Goal: Complete application form: Complete application form

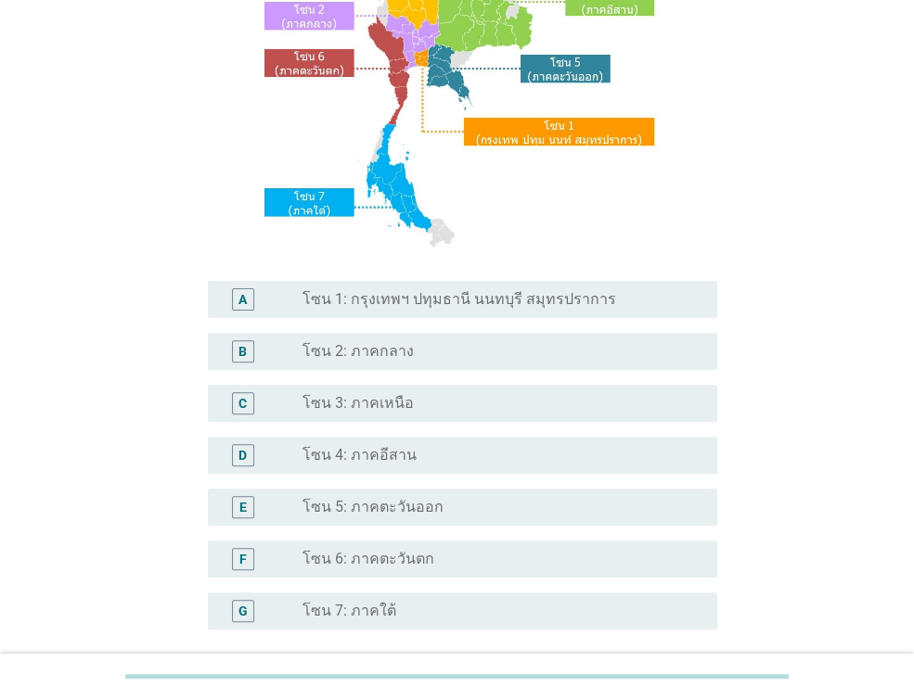
scroll to position [278, 0]
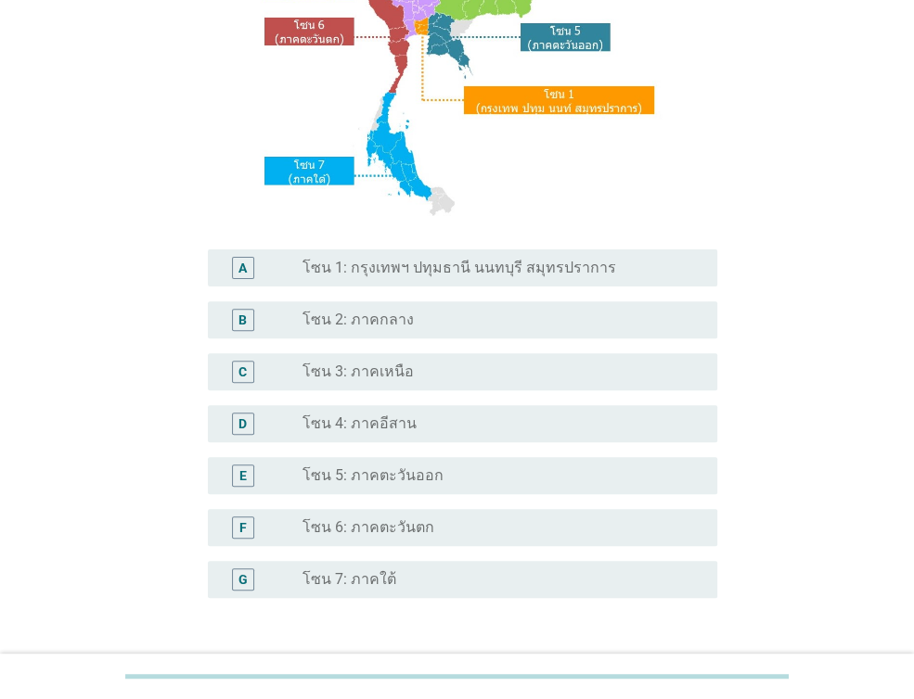
click at [432, 272] on label "โซน 1: กรุงเทพฯ ปทุมธานี นนทบุรี สมุทรปราการ" at bounding box center [459, 268] width 314 height 19
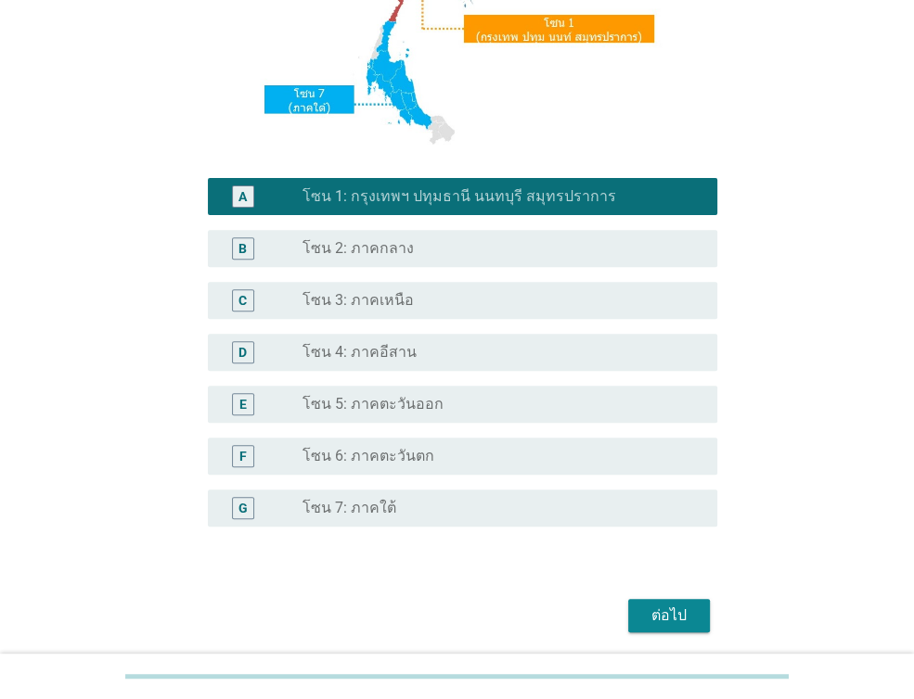
scroll to position [416, 0]
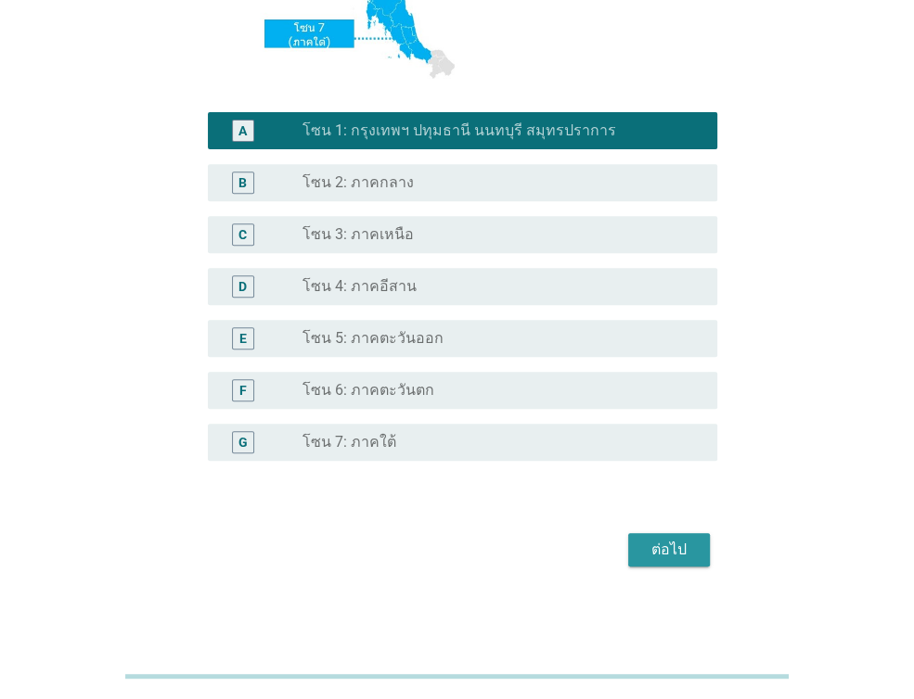
click at [680, 551] on div "ต่อไป" at bounding box center [669, 550] width 52 height 22
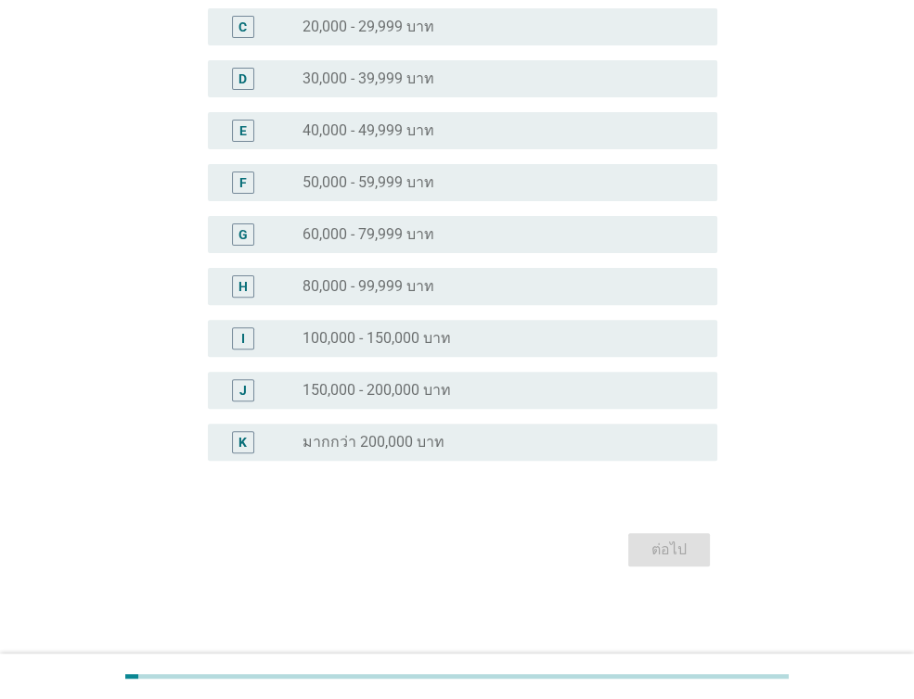
scroll to position [0, 0]
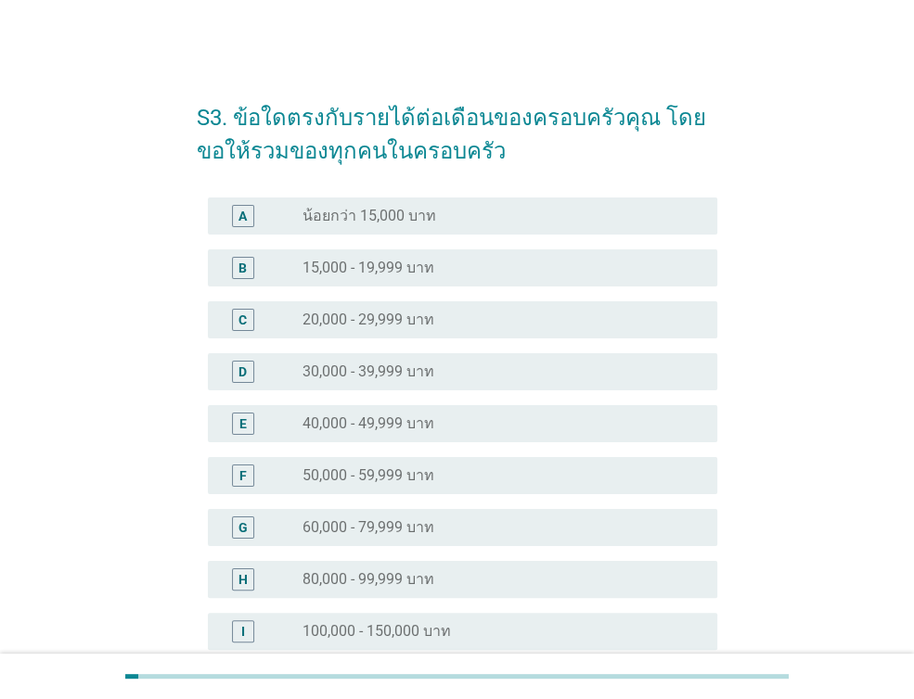
click at [417, 429] on label "40,000 - 49,999 บาท" at bounding box center [368, 424] width 132 height 19
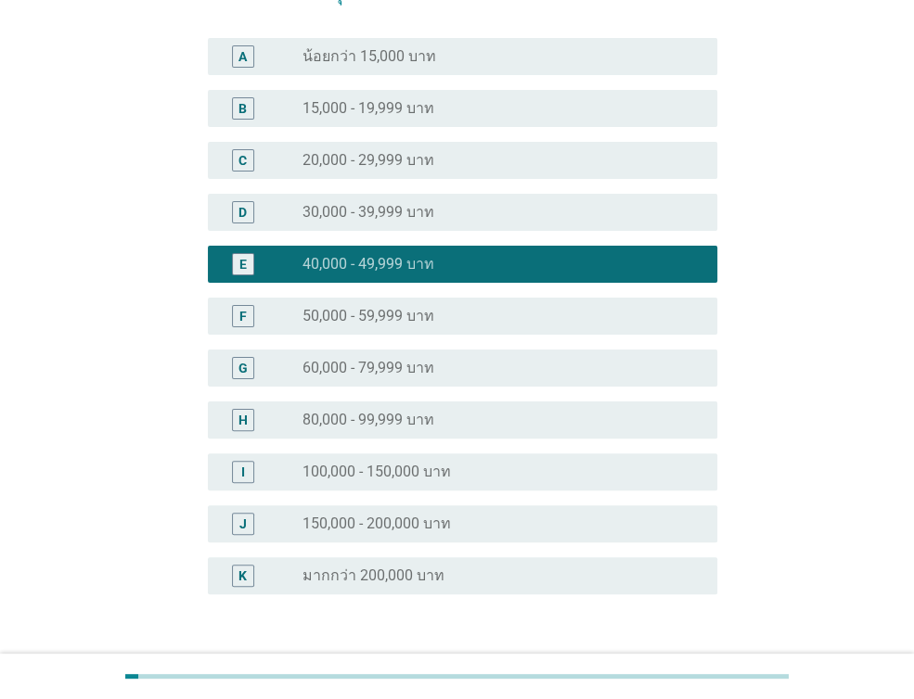
scroll to position [293, 0]
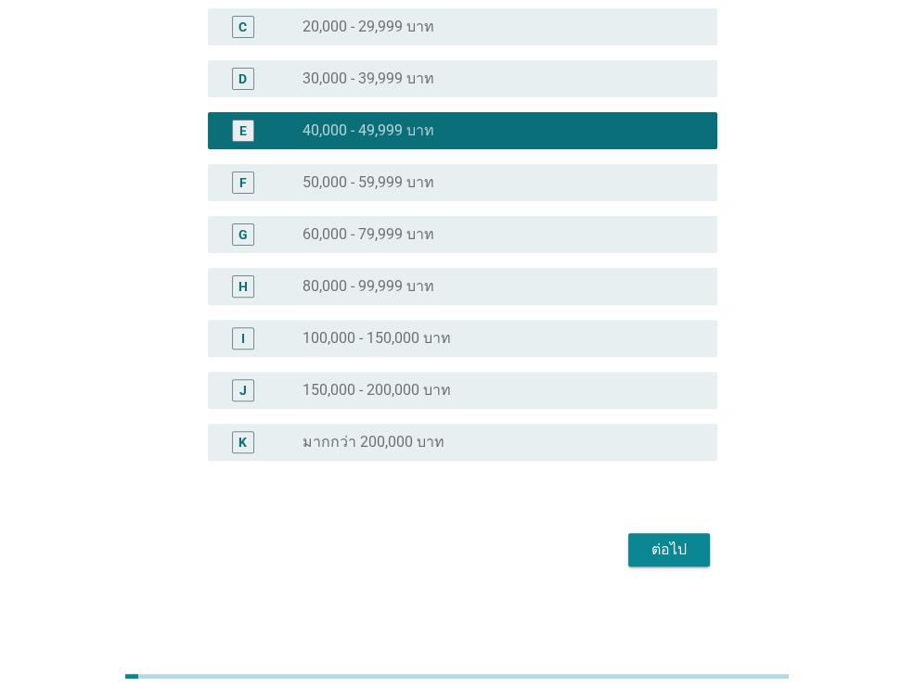
click at [666, 555] on div "ต่อไป" at bounding box center [669, 550] width 52 height 22
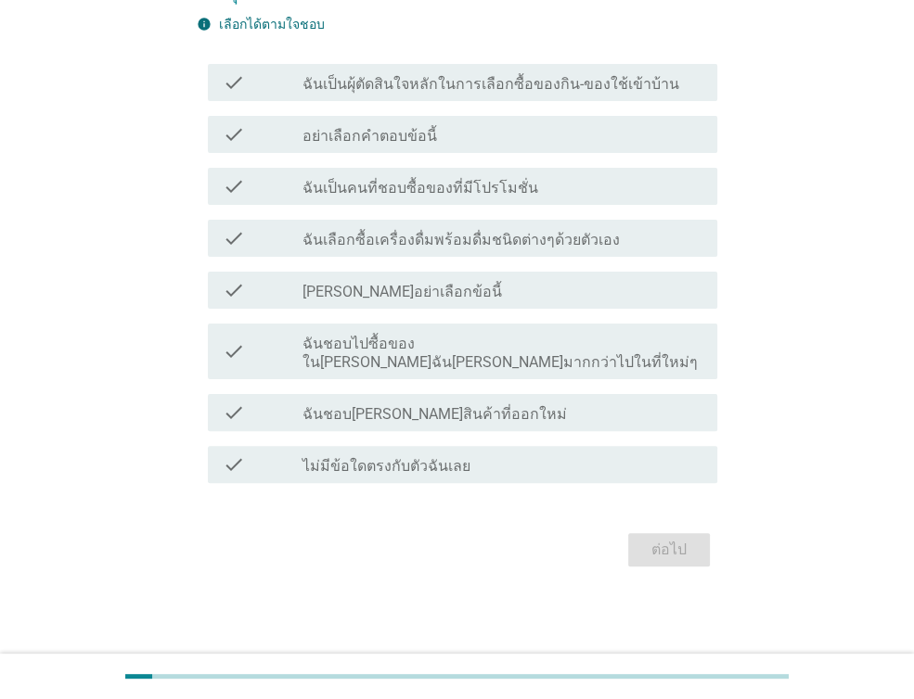
scroll to position [0, 0]
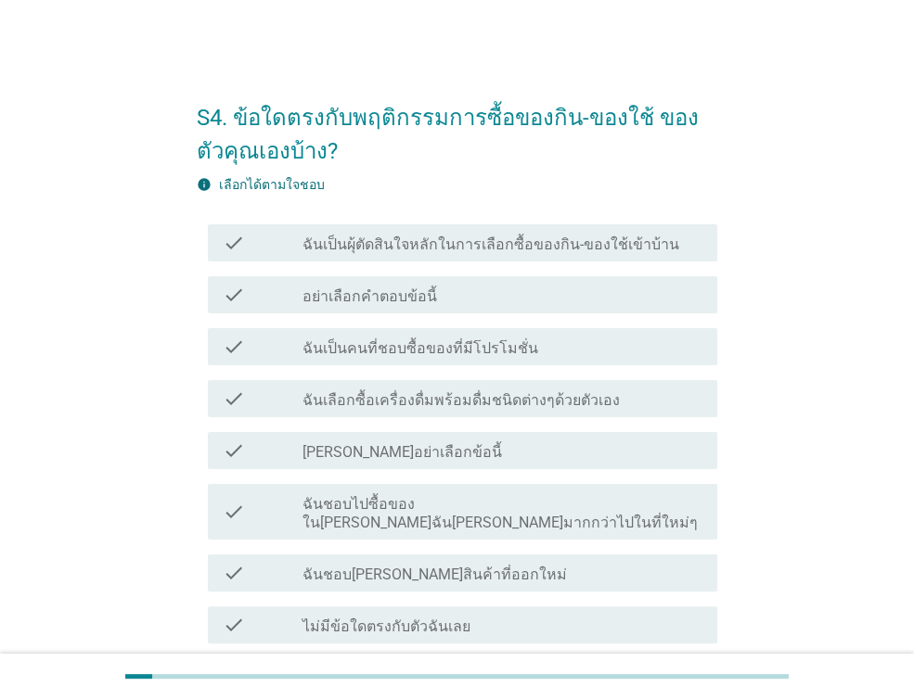
click at [507, 237] on label "ฉันเป็นผุ้ตัดสินใจหลักในการเลือกซื้อของกิน-ของใช้เข้าบ้าน" at bounding box center [490, 245] width 377 height 19
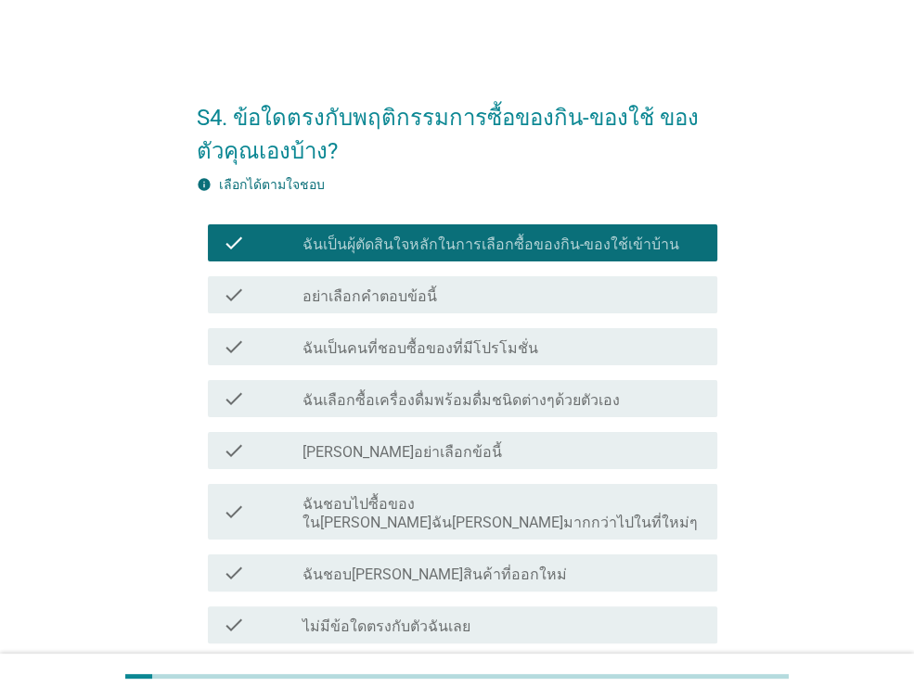
click at [499, 340] on label "ฉันเป็นคนที่ชอบซื้อของที่มีโปรโมชั่น" at bounding box center [420, 349] width 236 height 19
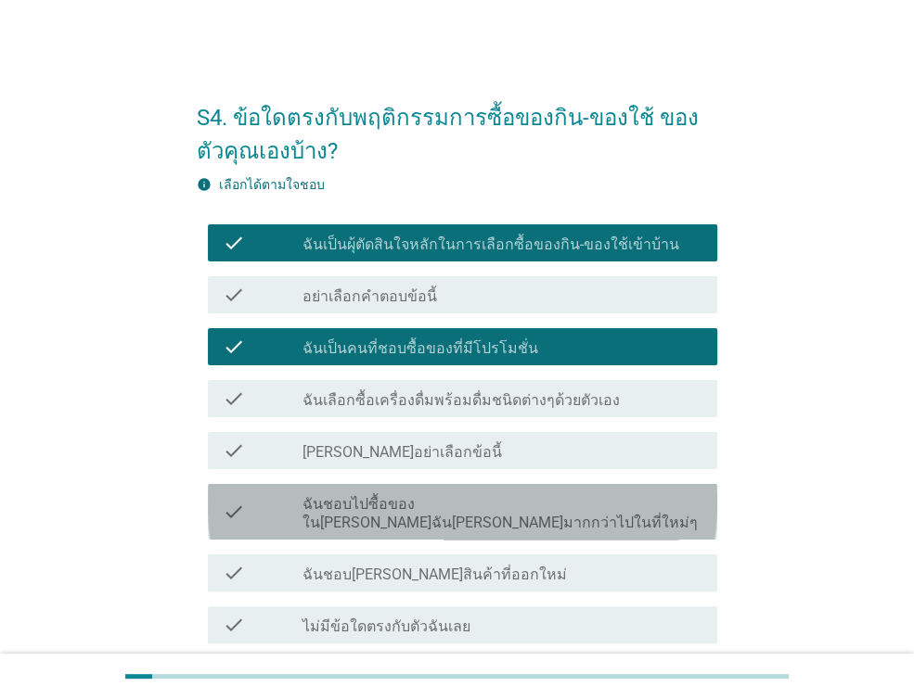
click at [545, 503] on label "ฉันชอบไปซื้อของใน[PERSON_NAME]ฉัน[PERSON_NAME]มากกว่าไปในที่ใหม่ๆ" at bounding box center [502, 513] width 400 height 37
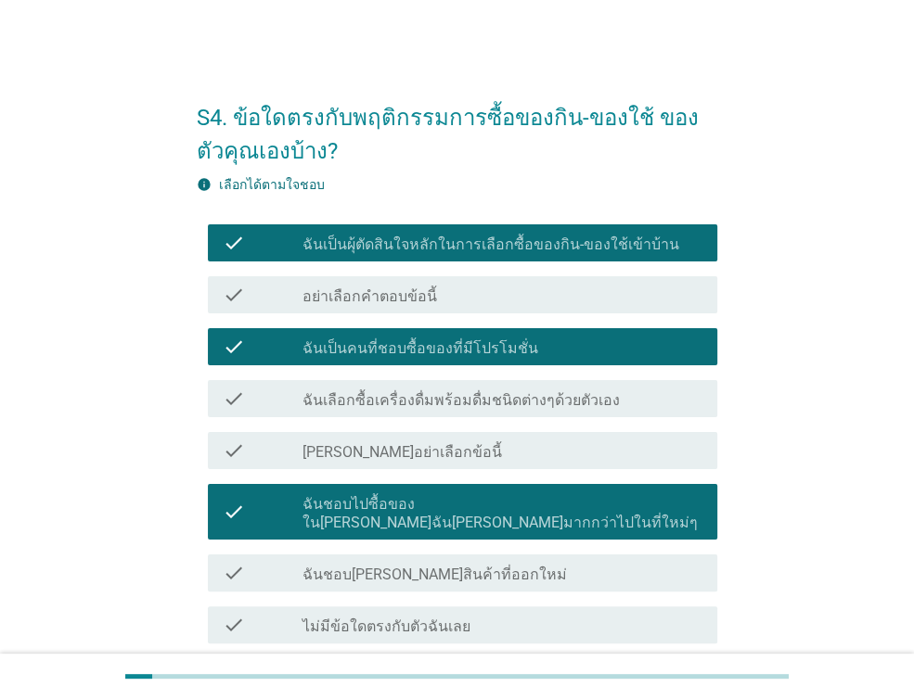
click at [532, 562] on div "check_box_outline_blank ฉันชอบ[PERSON_NAME]สินค้าที่ออกใหม่" at bounding box center [502, 573] width 400 height 22
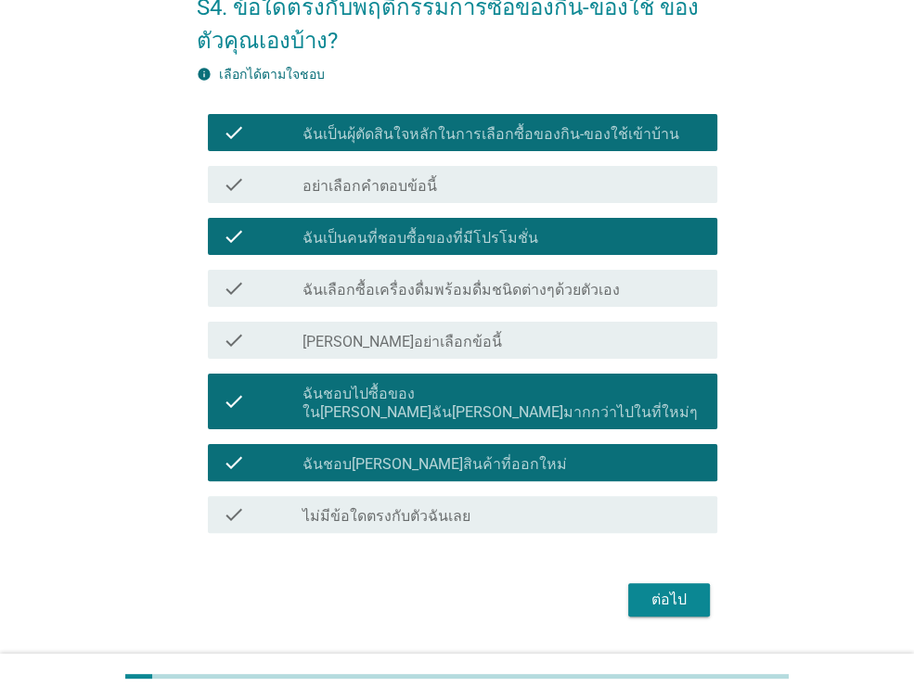
scroll to position [141, 0]
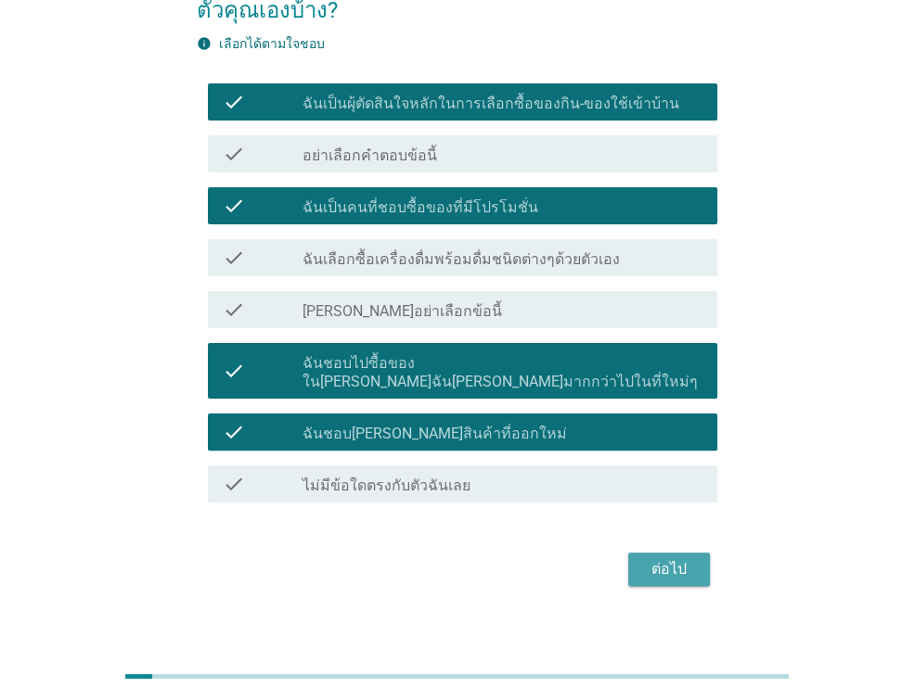
click at [694, 553] on button "ต่อไป" at bounding box center [669, 569] width 82 height 33
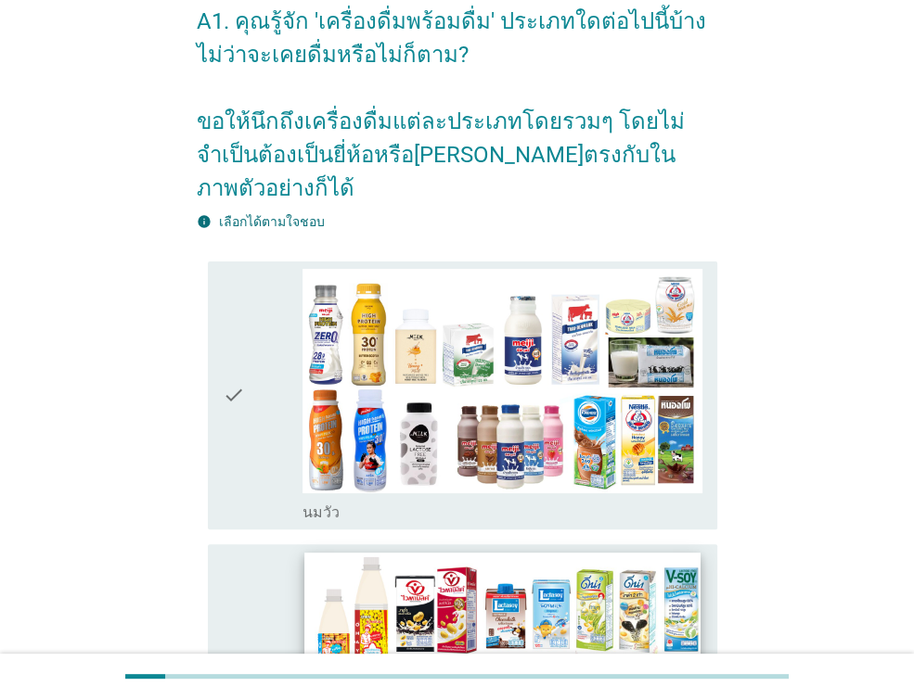
scroll to position [93, 0]
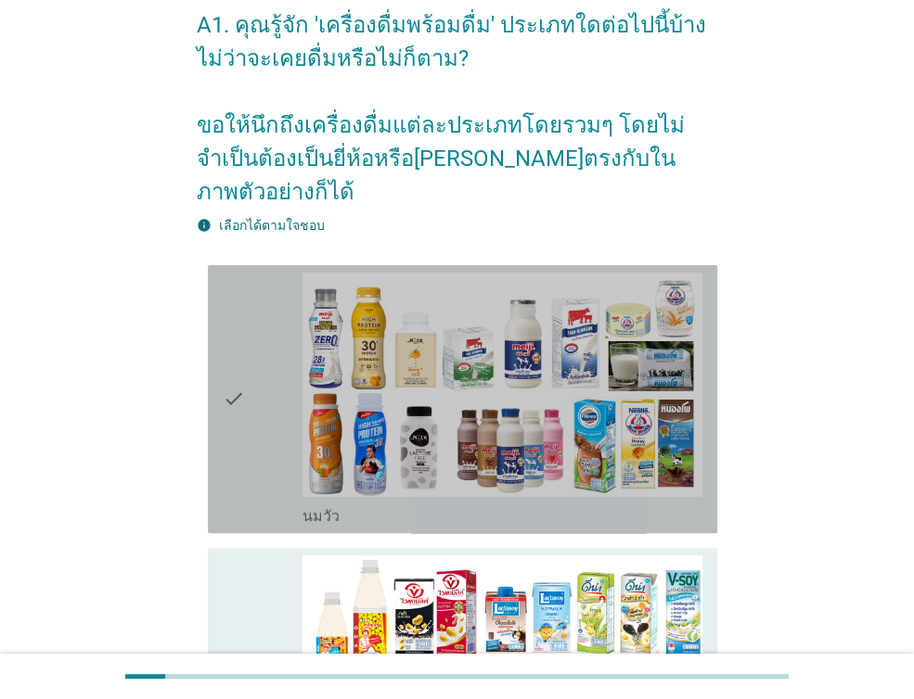
drag, startPoint x: 277, startPoint y: 398, endPoint x: 405, endPoint y: 402, distance: 128.1
click at [277, 397] on div "check" at bounding box center [263, 399] width 80 height 253
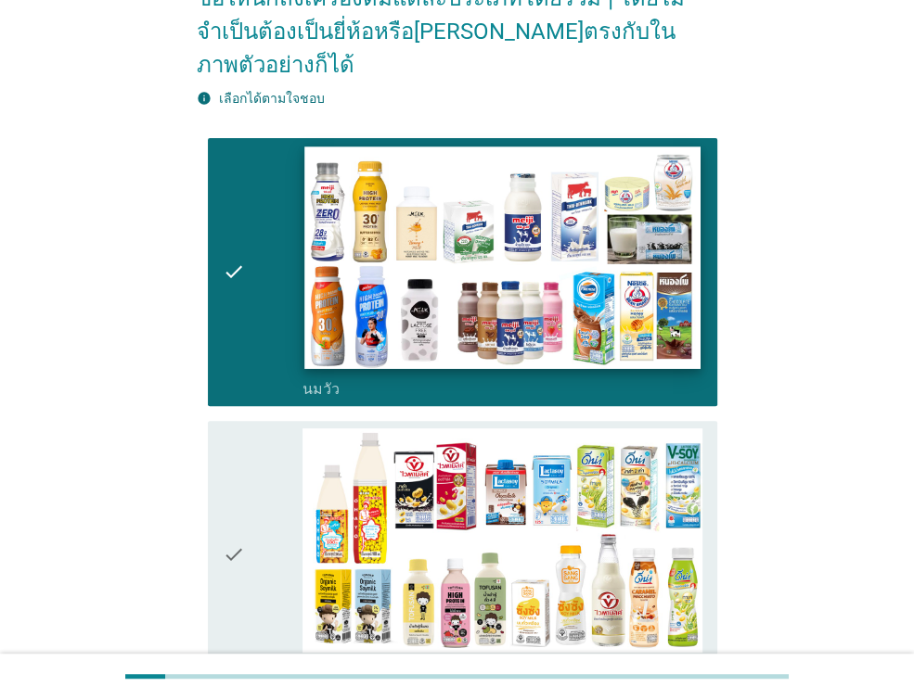
scroll to position [371, 0]
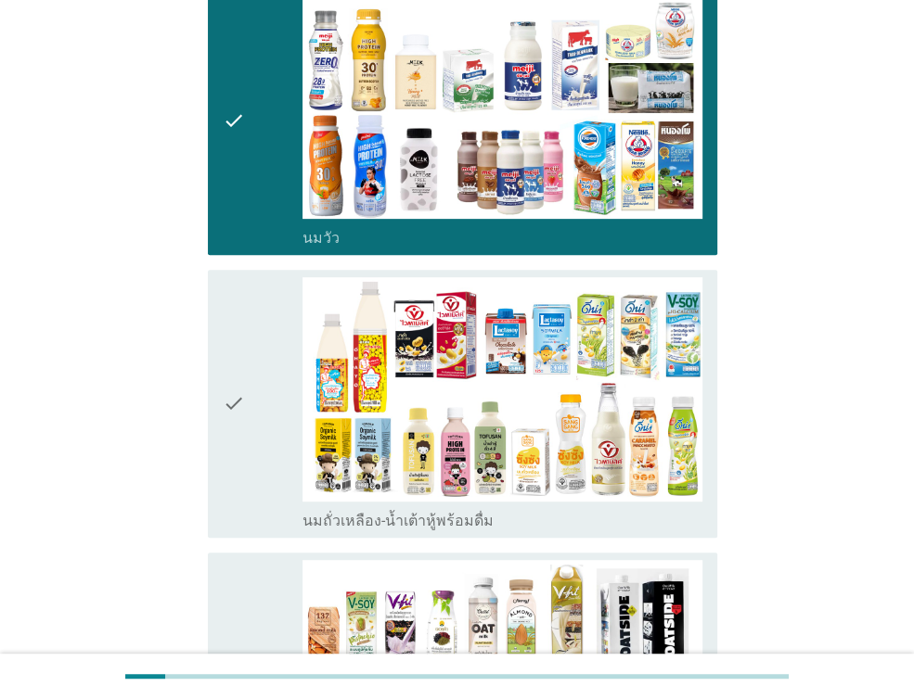
click at [260, 368] on div "check" at bounding box center [263, 403] width 80 height 253
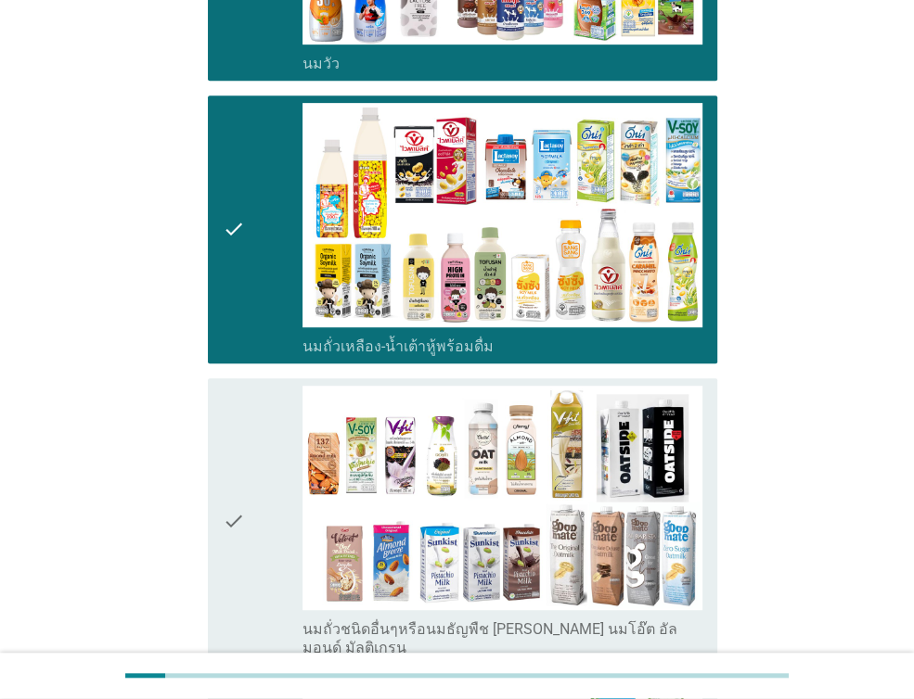
scroll to position [742, 0]
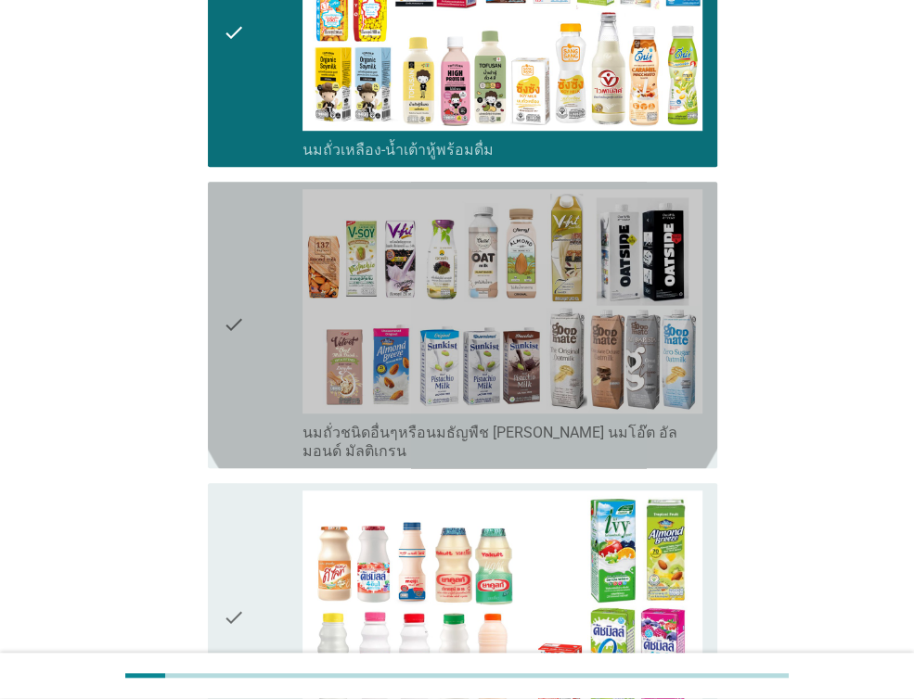
click at [242, 272] on icon "check" at bounding box center [234, 325] width 22 height 272
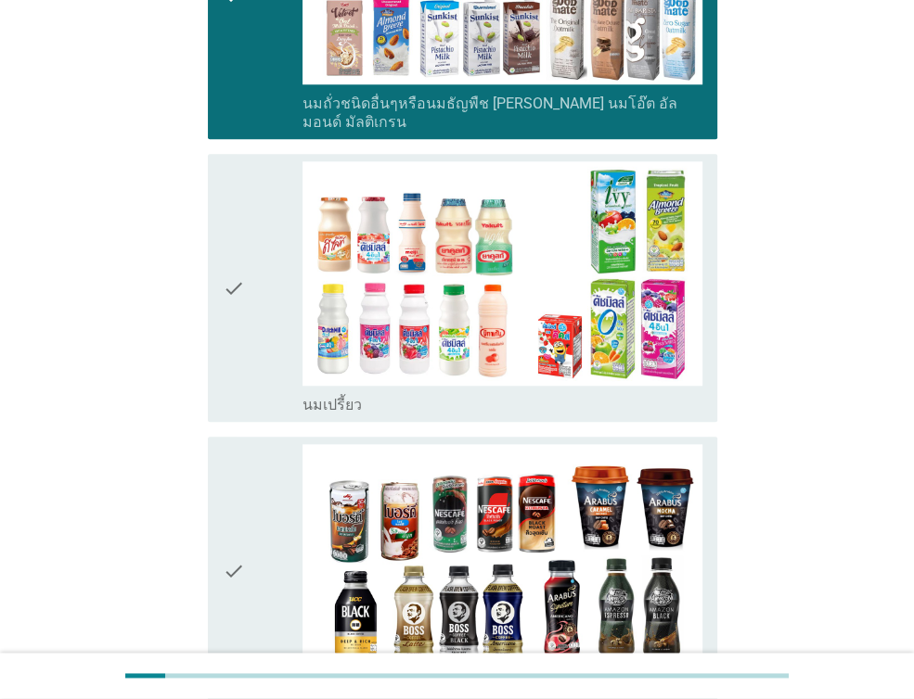
scroll to position [1113, 0]
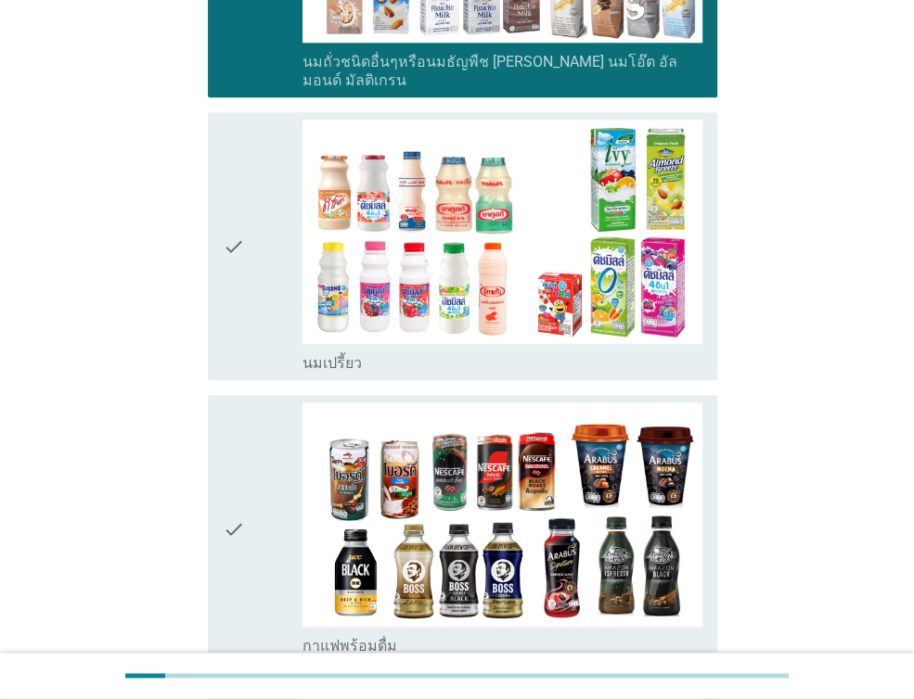
click at [253, 205] on div "check" at bounding box center [263, 246] width 80 height 253
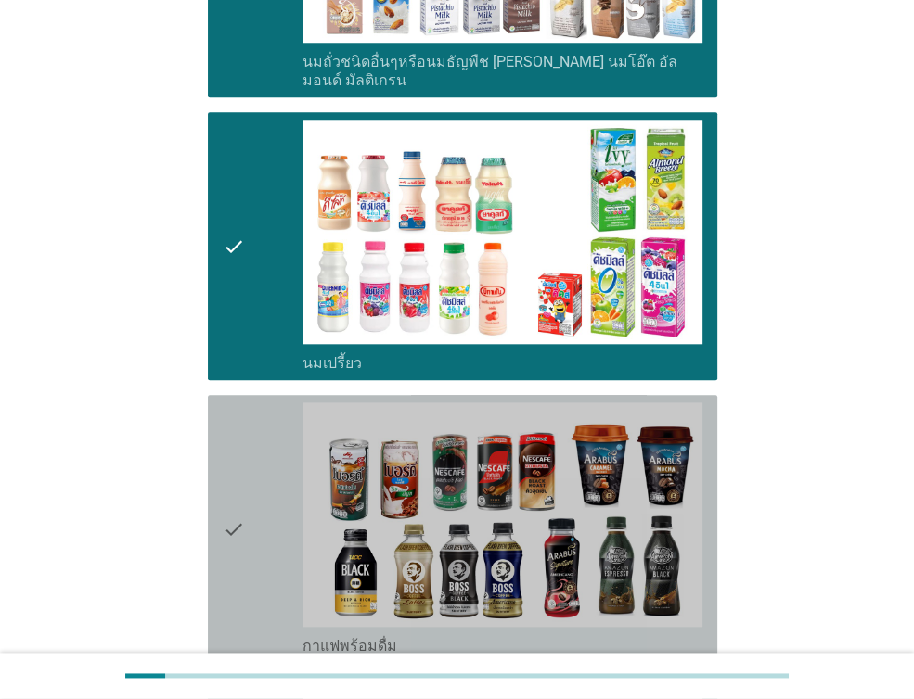
click at [252, 461] on div "check" at bounding box center [263, 529] width 80 height 253
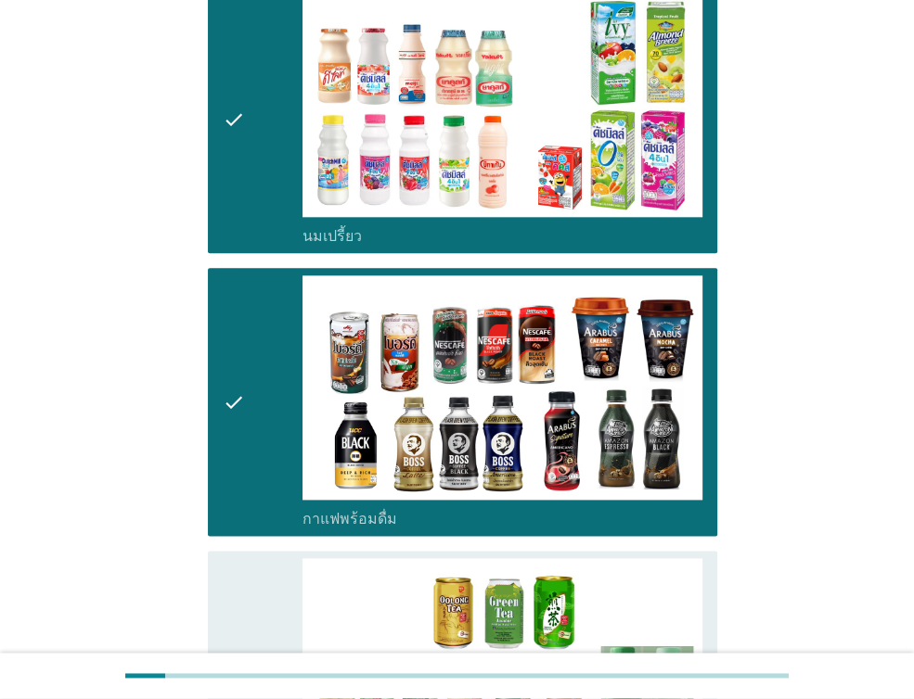
scroll to position [1391, 0]
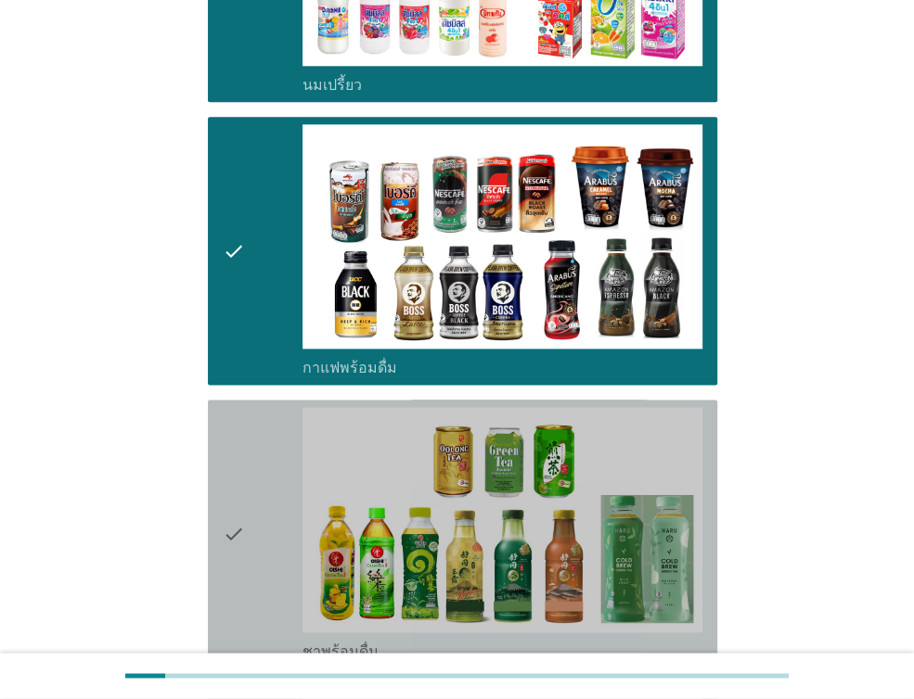
click at [283, 480] on div "check" at bounding box center [263, 533] width 80 height 253
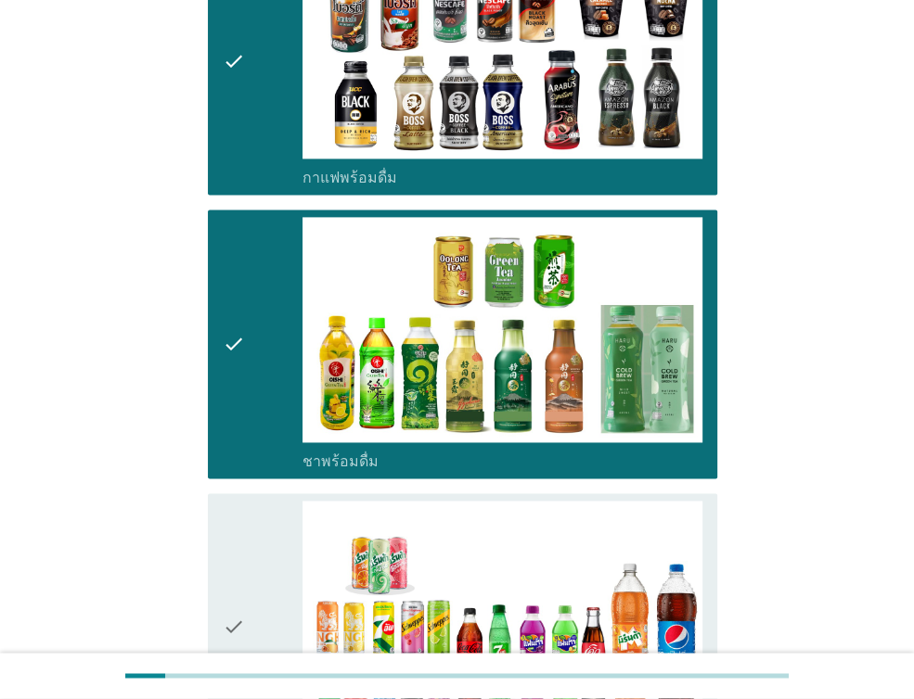
scroll to position [1948, 0]
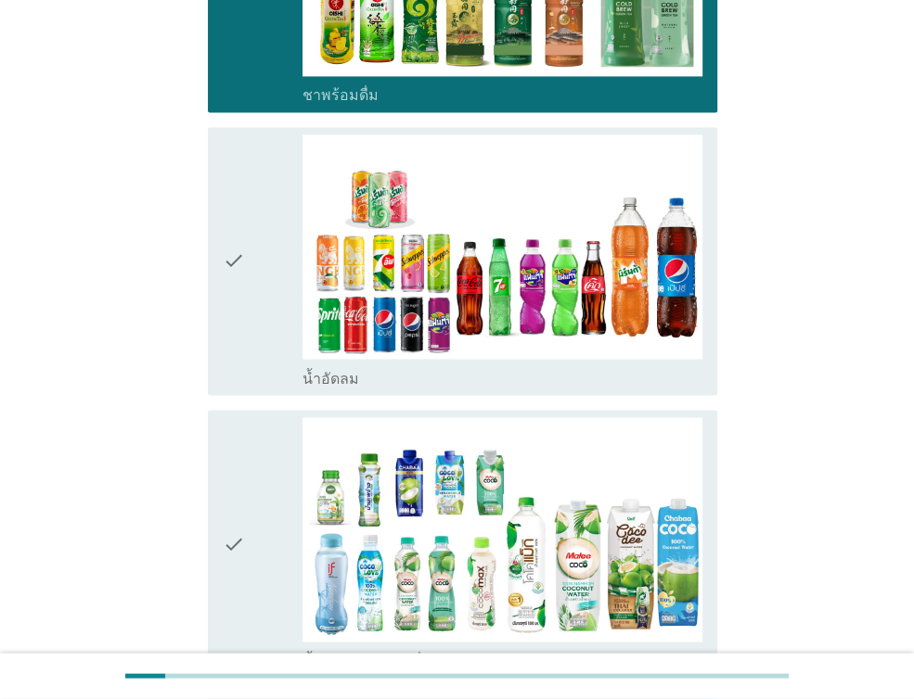
click at [283, 256] on div "check" at bounding box center [263, 261] width 80 height 253
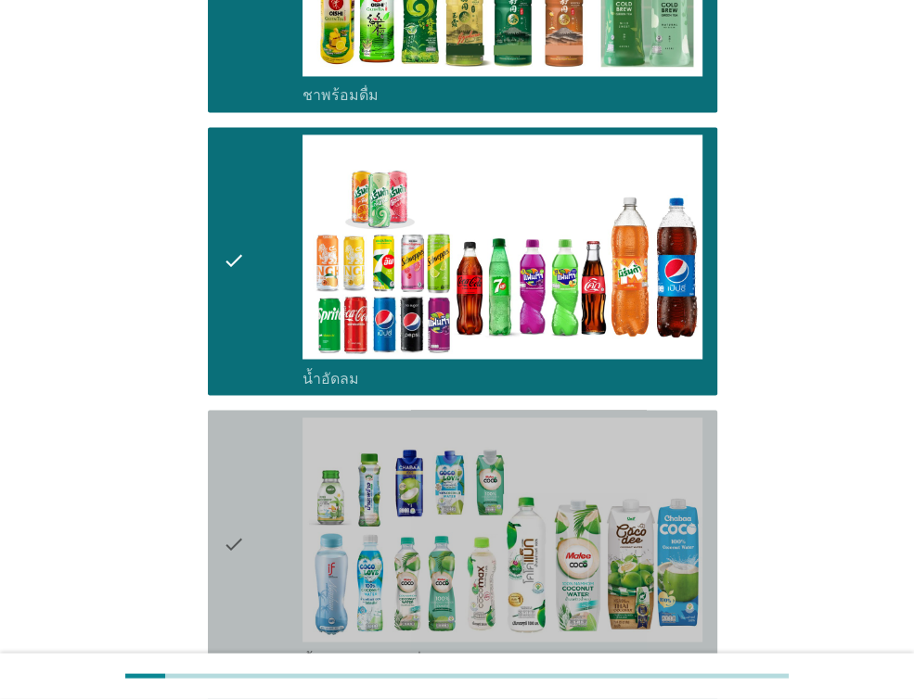
click at [279, 472] on div "check" at bounding box center [263, 543] width 80 height 253
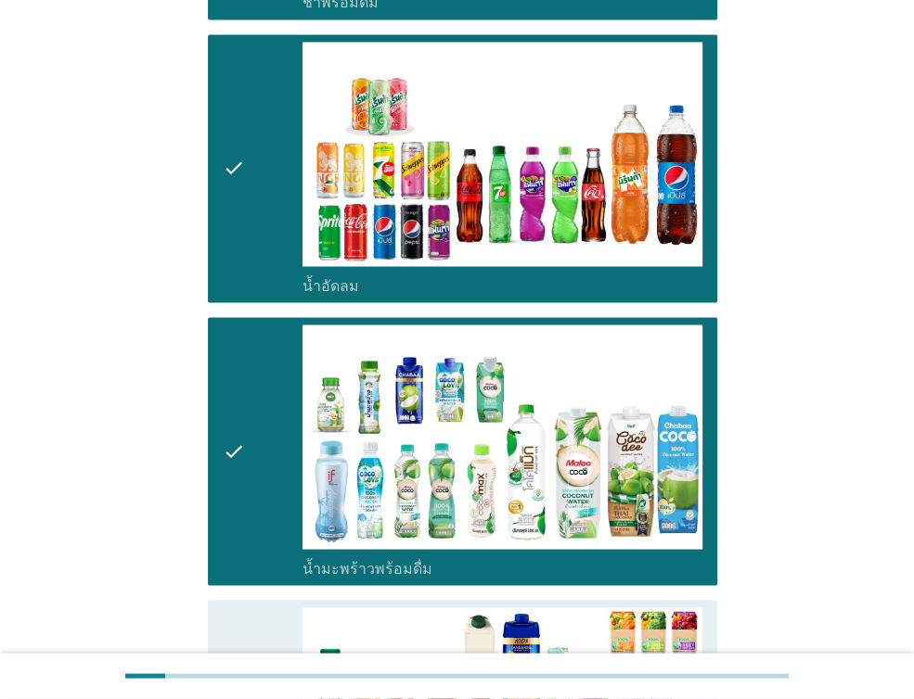
scroll to position [2319, 0]
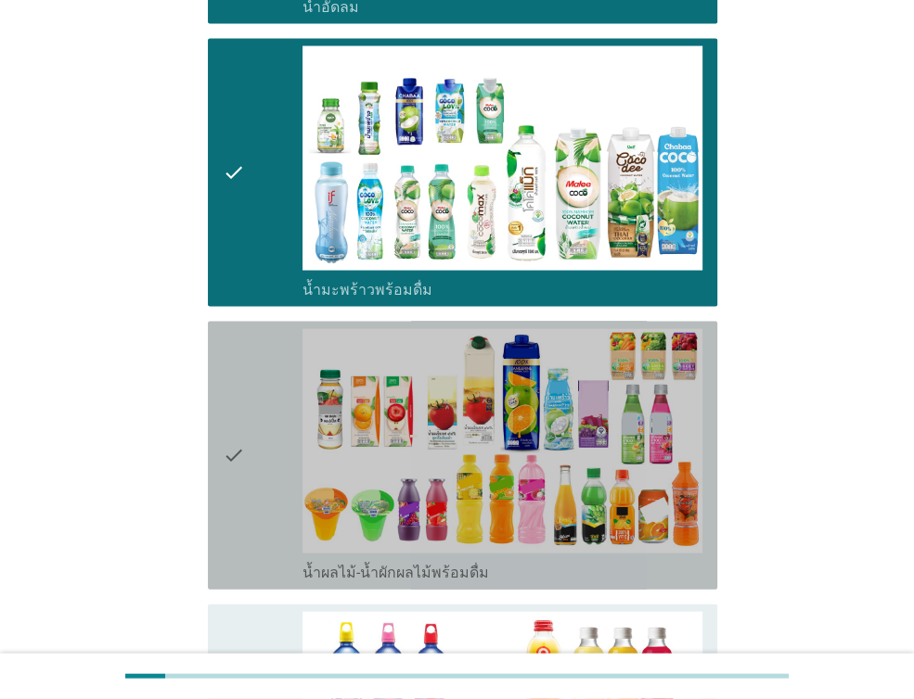
click at [248, 408] on div "check" at bounding box center [263, 455] width 80 height 253
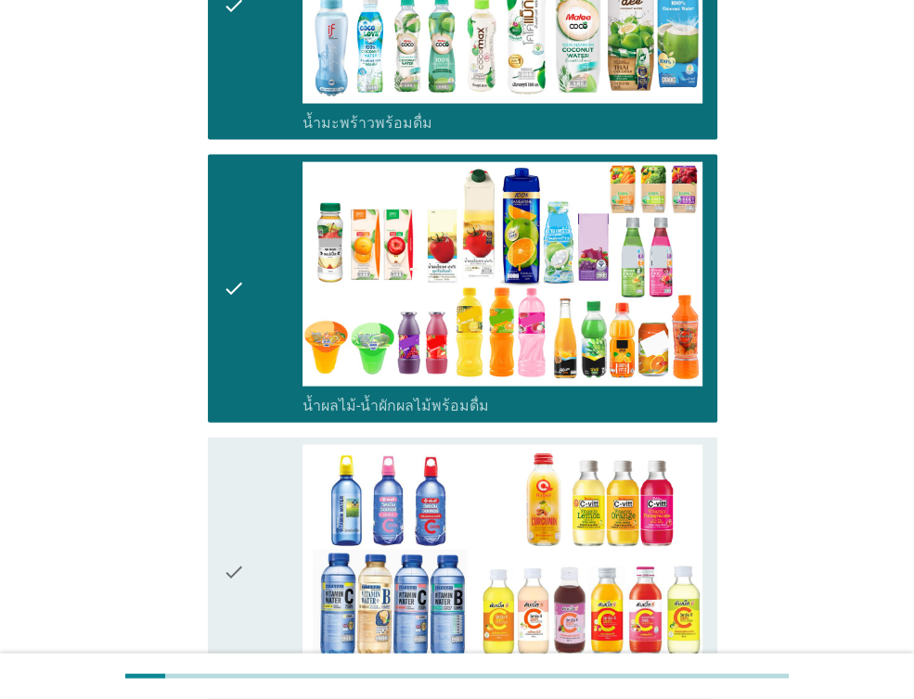
scroll to position [2690, 0]
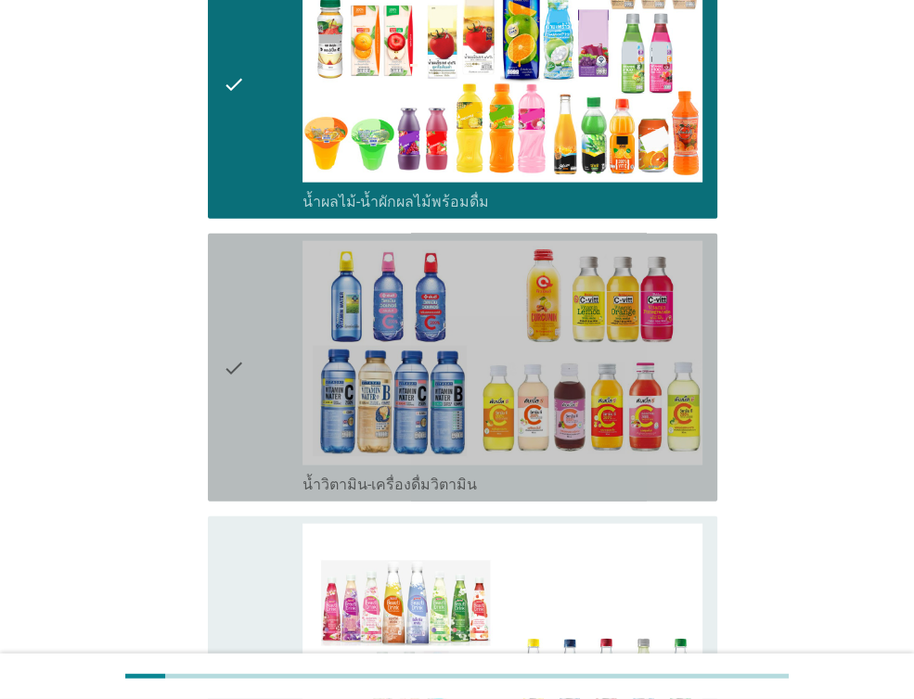
click at [271, 325] on div "check" at bounding box center [263, 367] width 80 height 253
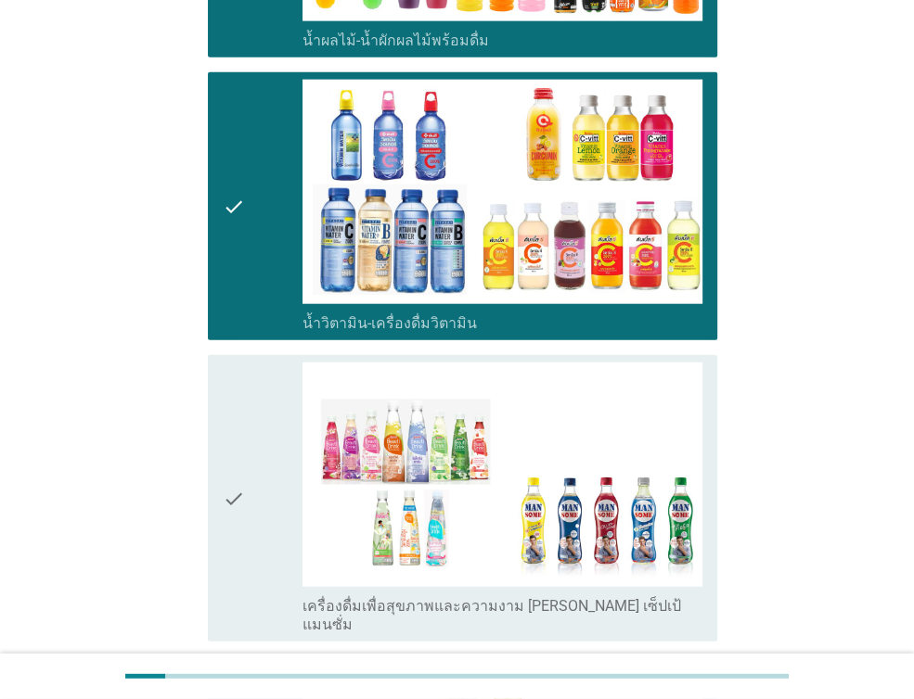
scroll to position [2968, 0]
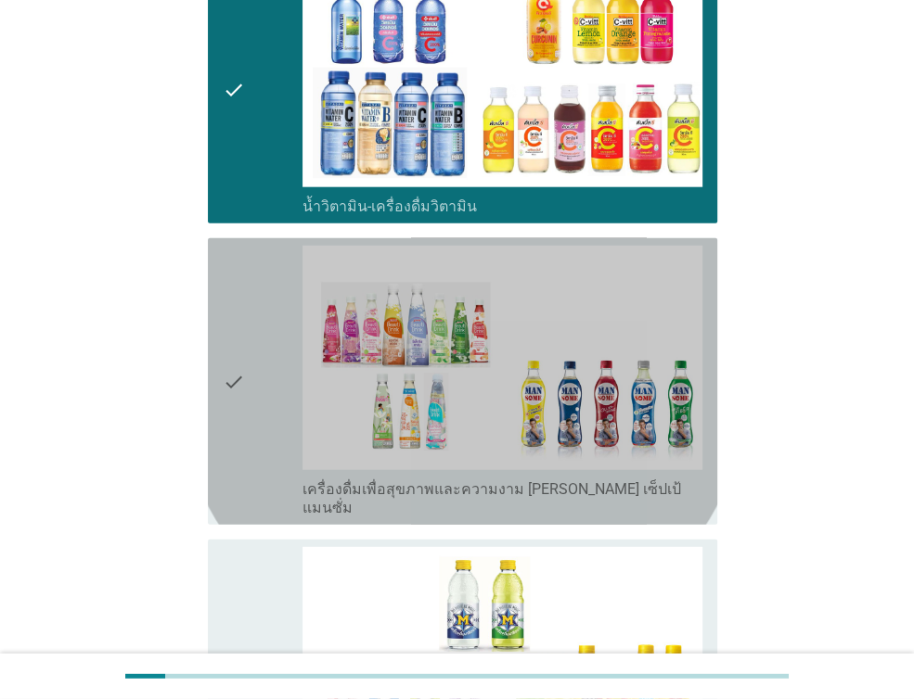
click at [250, 350] on div "check" at bounding box center [263, 382] width 80 height 272
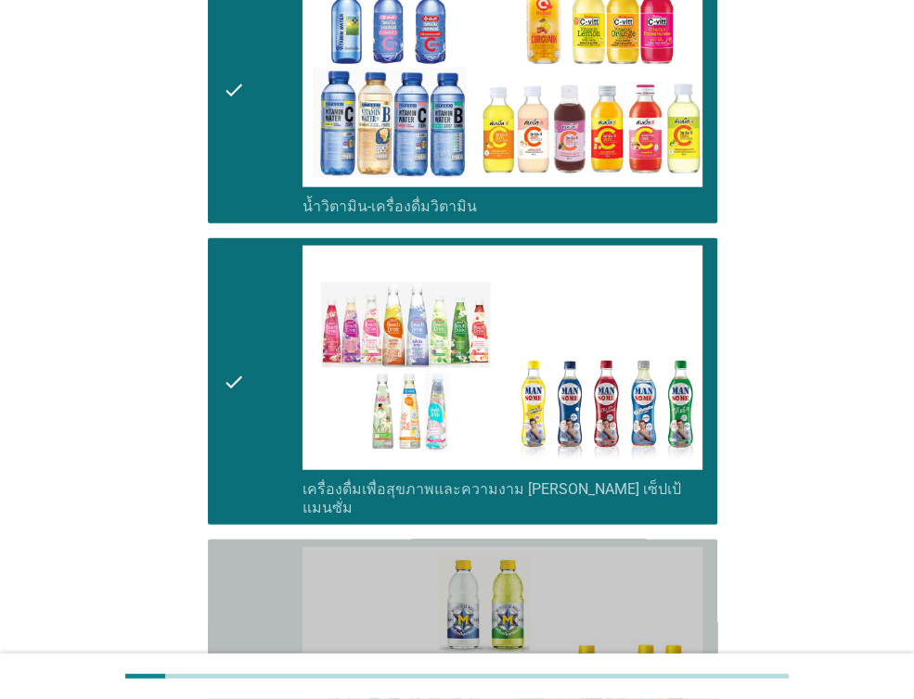
click at [269, 550] on div "check" at bounding box center [263, 673] width 80 height 253
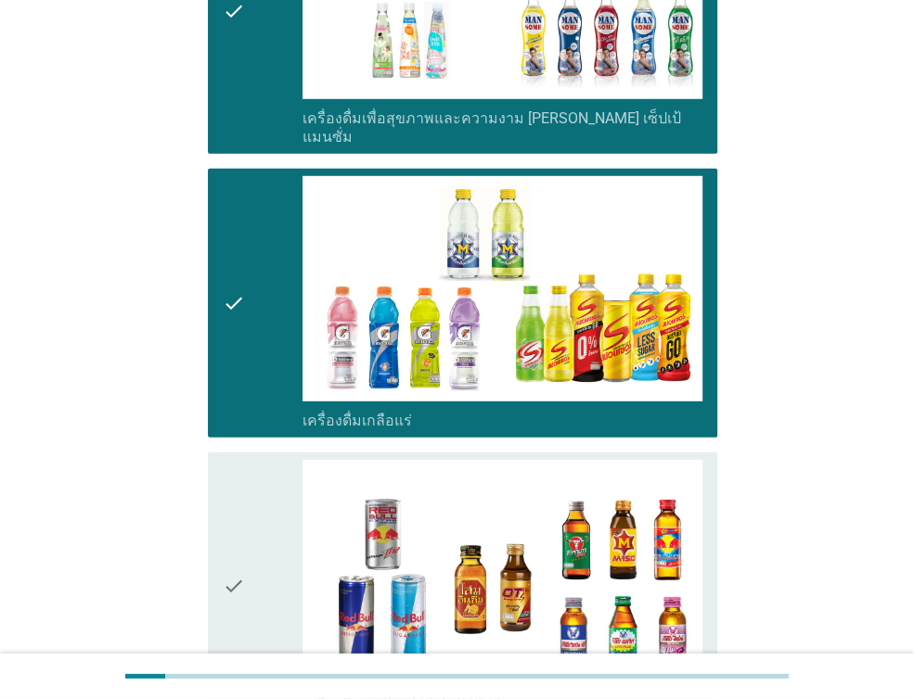
click at [267, 486] on div "check" at bounding box center [263, 586] width 80 height 253
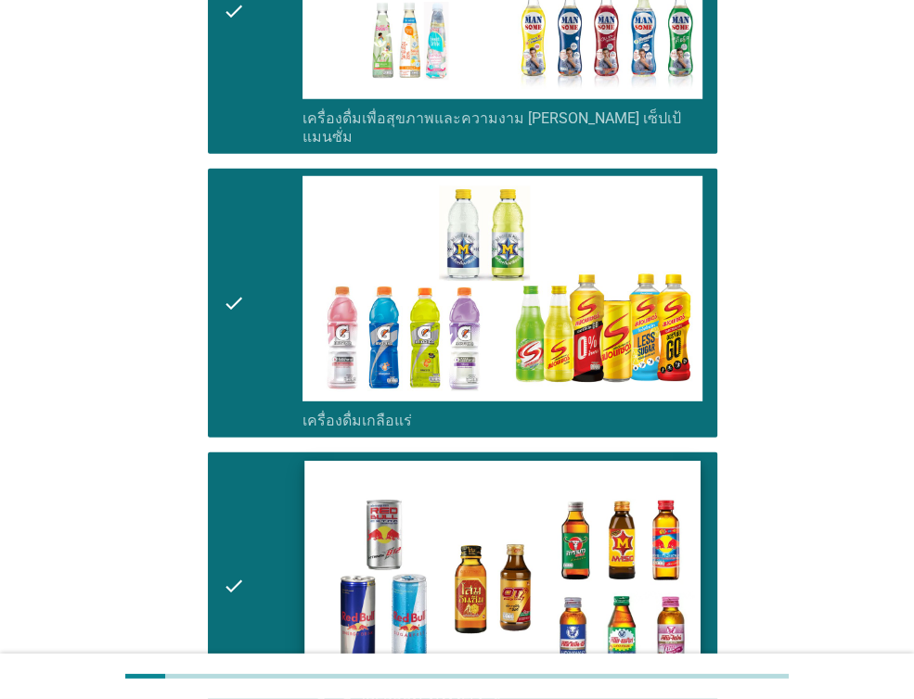
scroll to position [3833, 0]
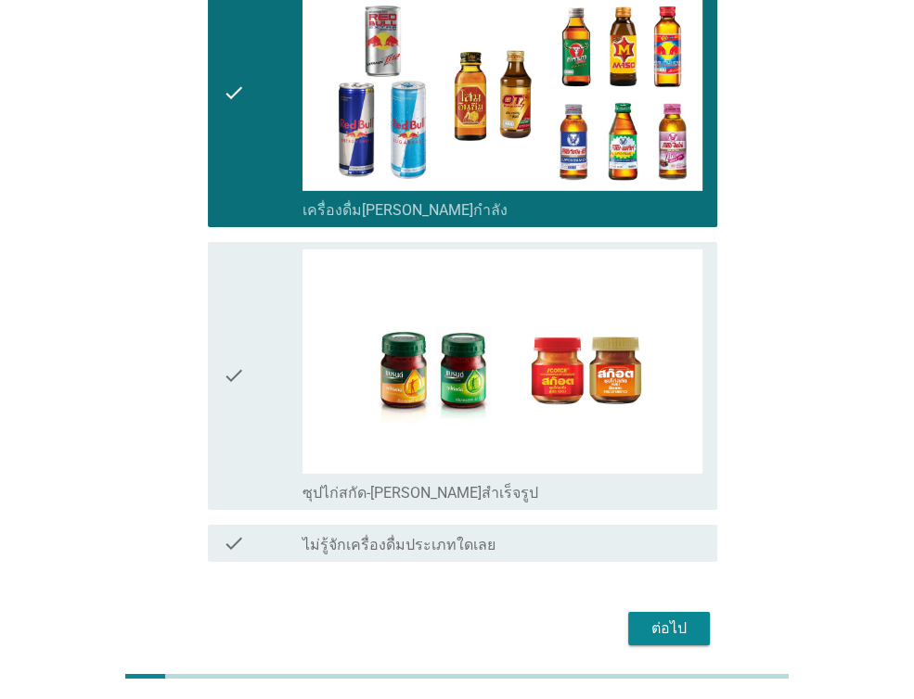
click at [250, 299] on div "check" at bounding box center [263, 376] width 80 height 253
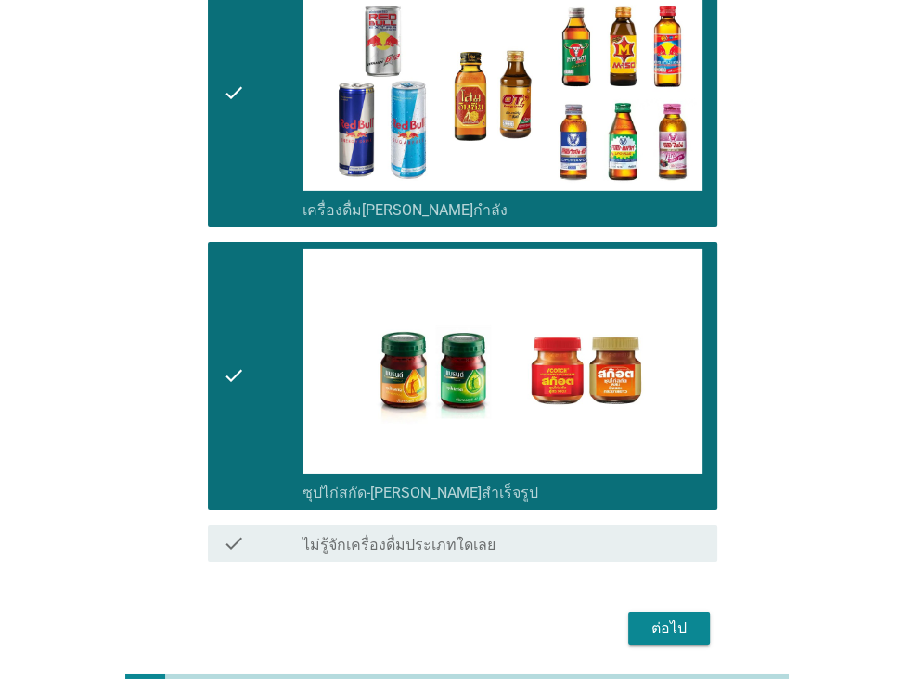
click at [681, 618] on div "ต่อไป" at bounding box center [669, 629] width 52 height 22
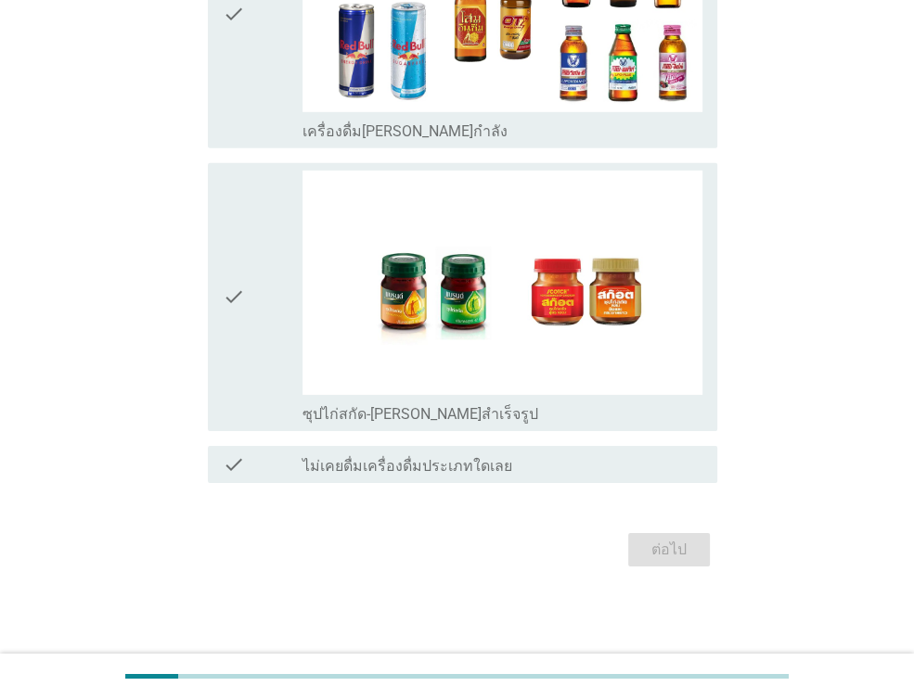
scroll to position [0, 0]
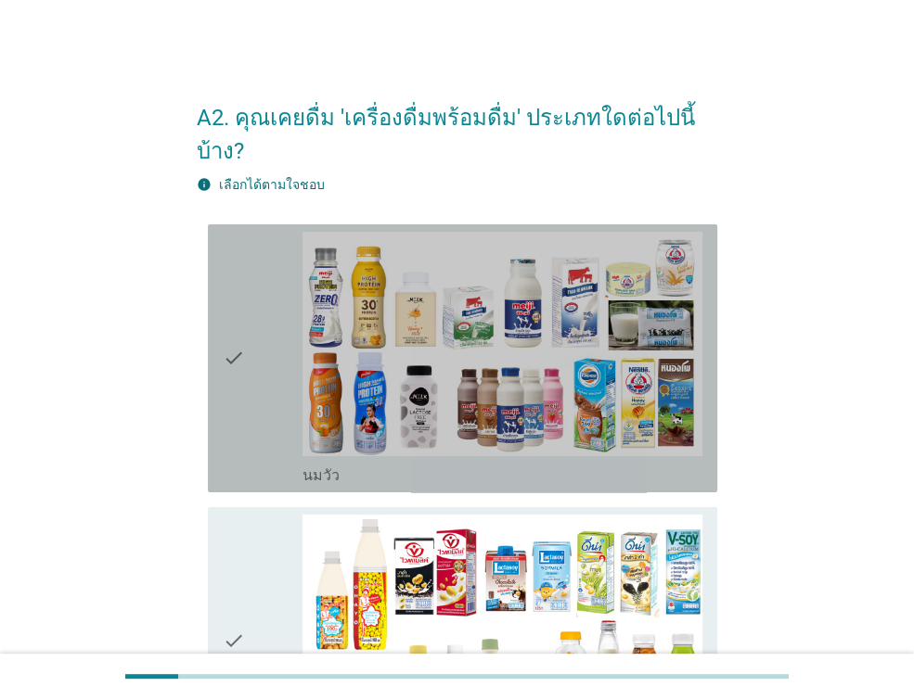
click at [247, 361] on div "check" at bounding box center [263, 358] width 80 height 253
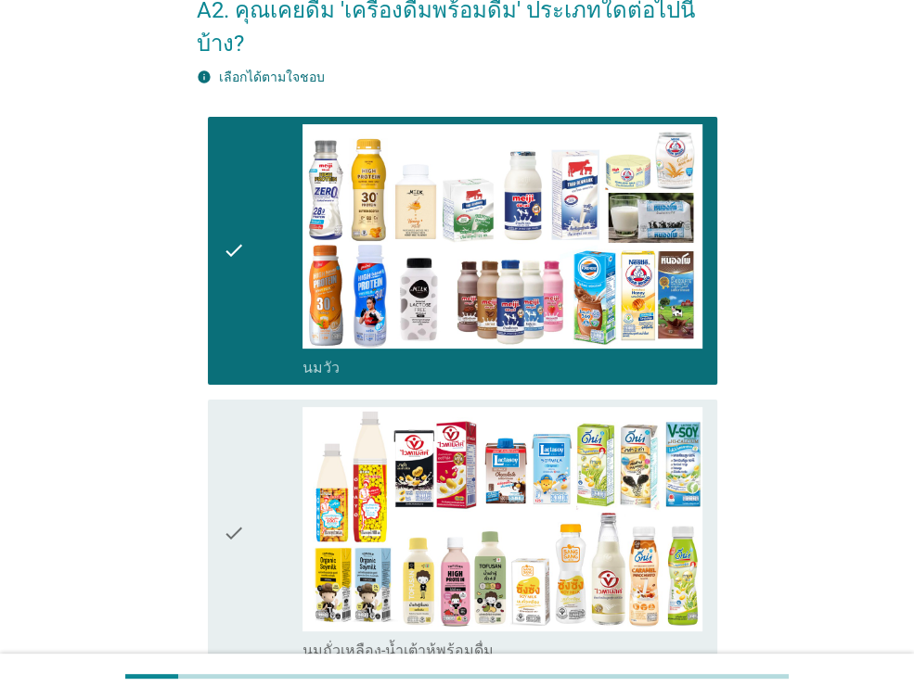
scroll to position [278, 0]
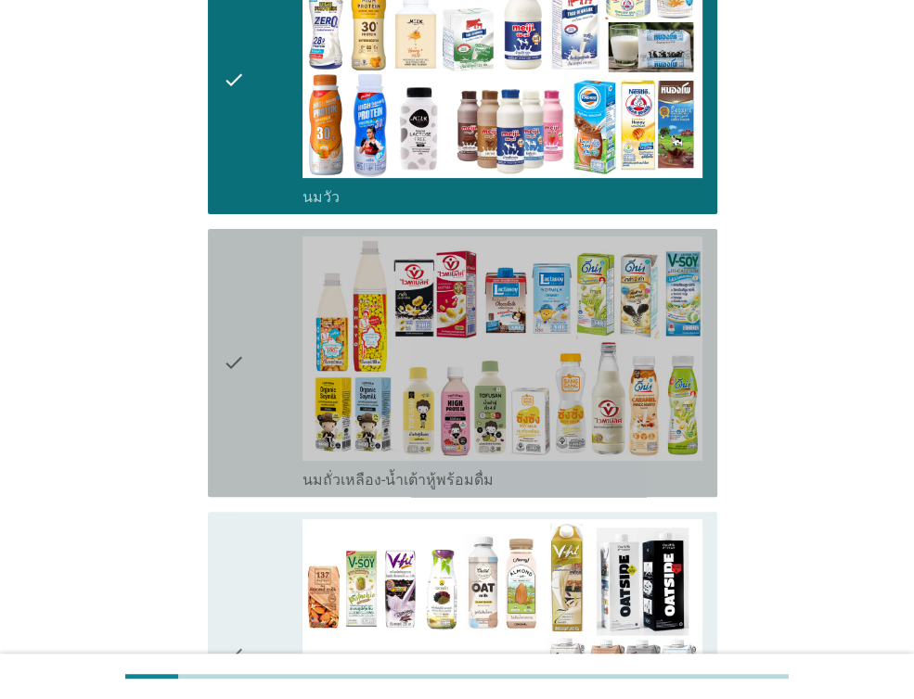
click at [249, 320] on div "check" at bounding box center [263, 363] width 80 height 253
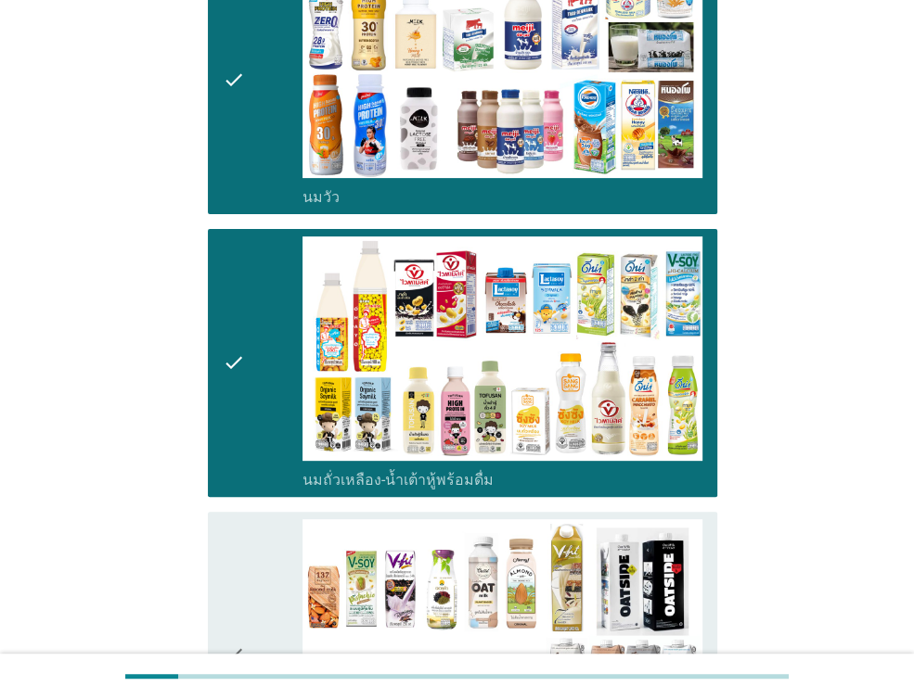
drag, startPoint x: 273, startPoint y: 576, endPoint x: 295, endPoint y: 522, distance: 58.2
click at [272, 576] on div "check" at bounding box center [263, 655] width 80 height 272
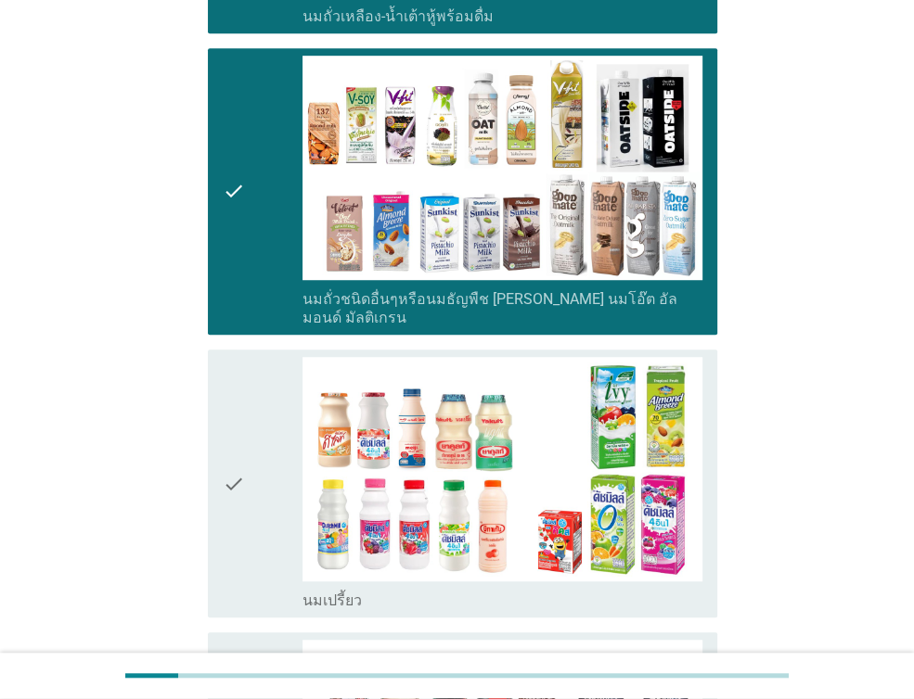
click at [240, 400] on icon "check" at bounding box center [234, 483] width 22 height 253
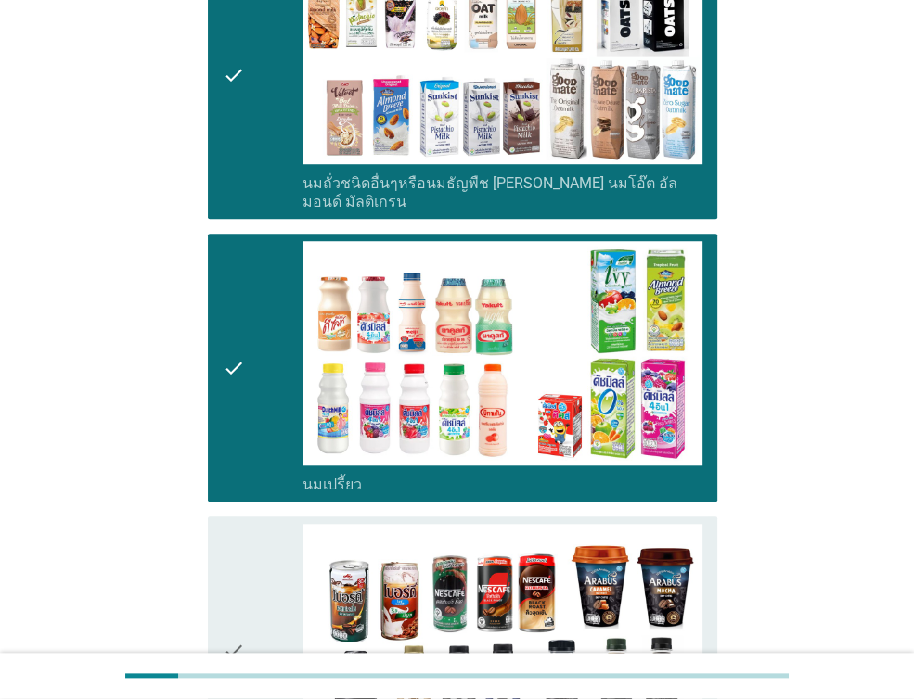
scroll to position [1113, 0]
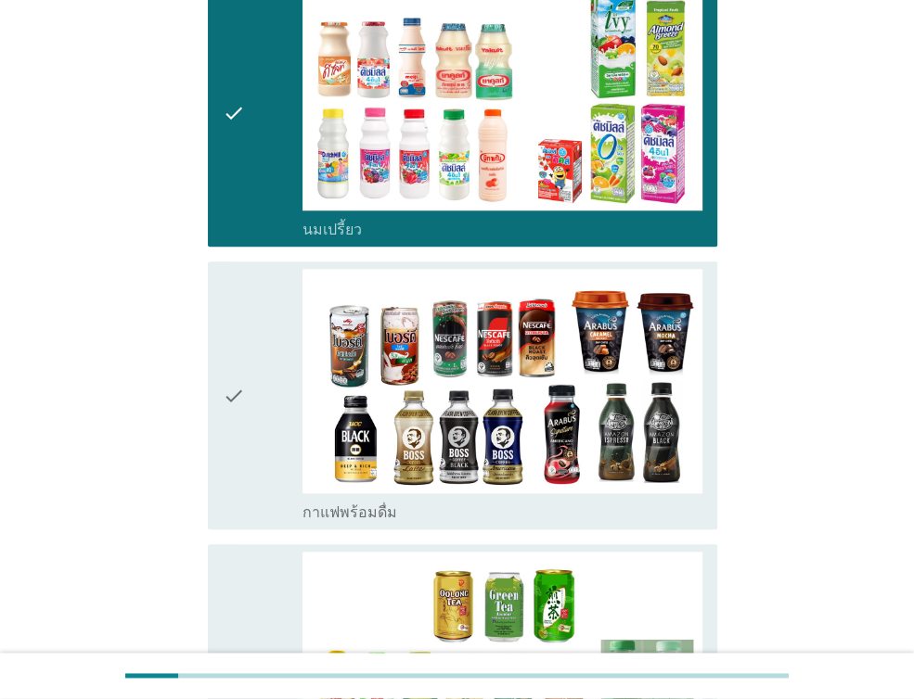
click at [237, 375] on icon "check" at bounding box center [234, 395] width 22 height 253
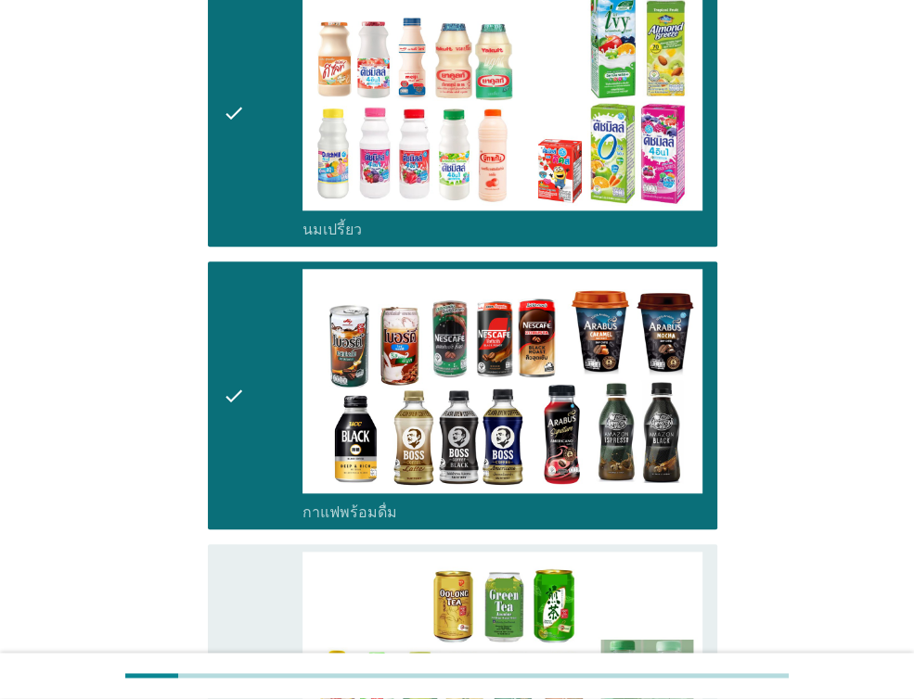
click at [260, 583] on div "check" at bounding box center [263, 678] width 80 height 253
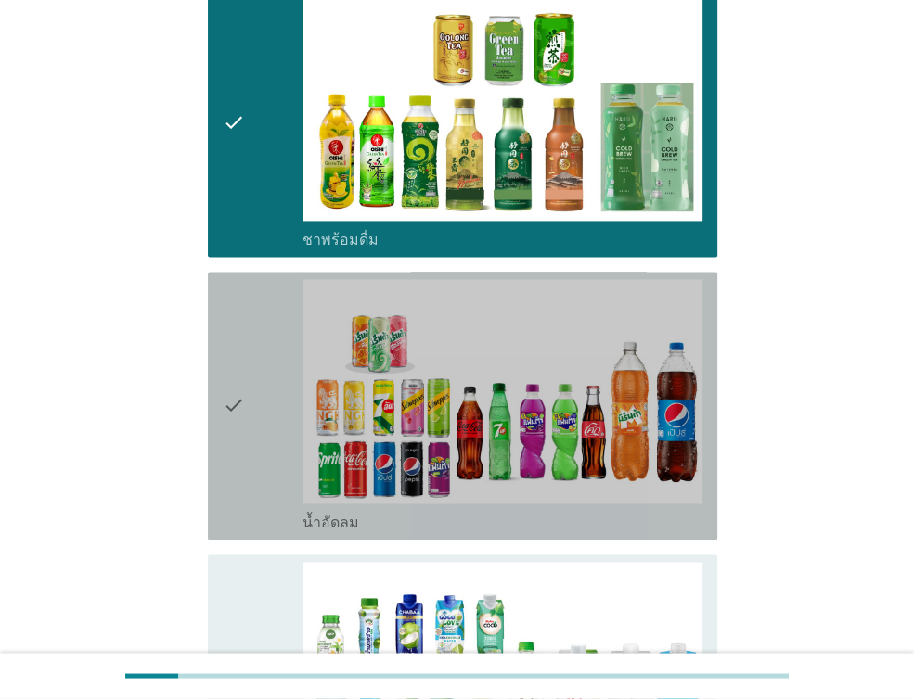
click at [225, 364] on icon "check" at bounding box center [234, 405] width 22 height 253
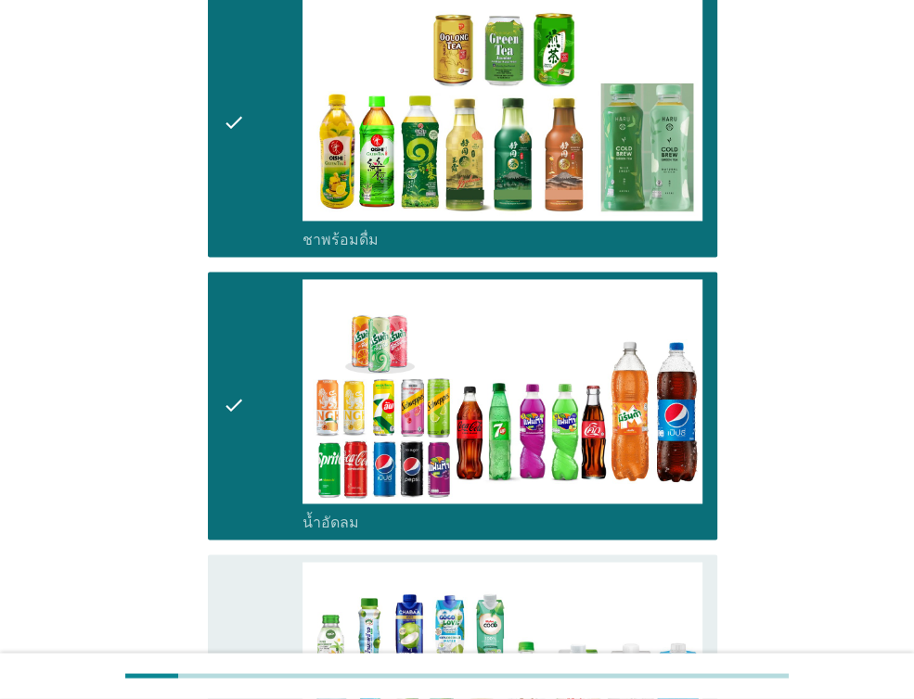
scroll to position [1763, 0]
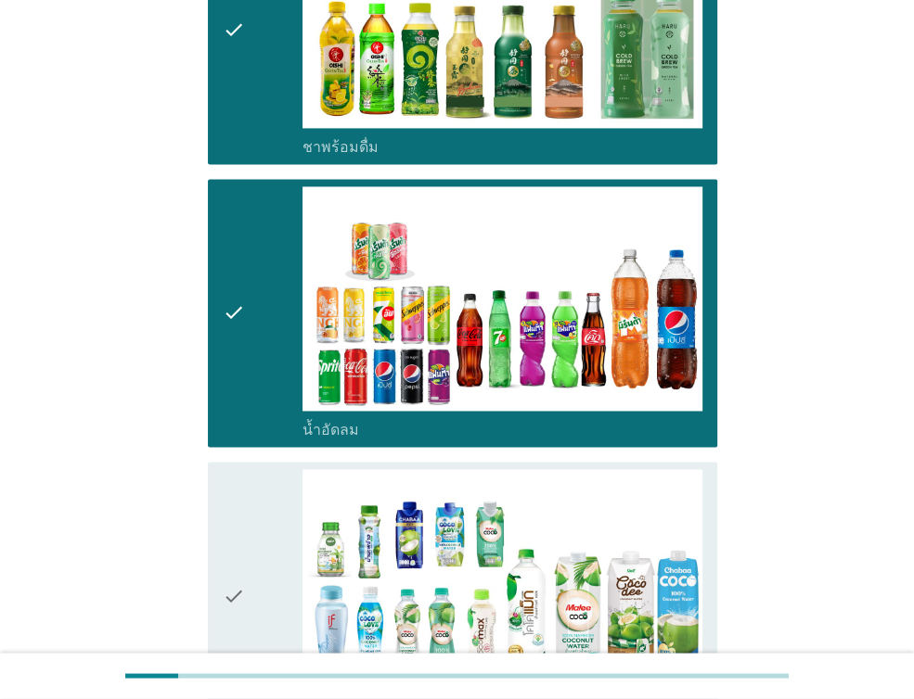
click at [238, 563] on icon "check" at bounding box center [234, 595] width 22 height 253
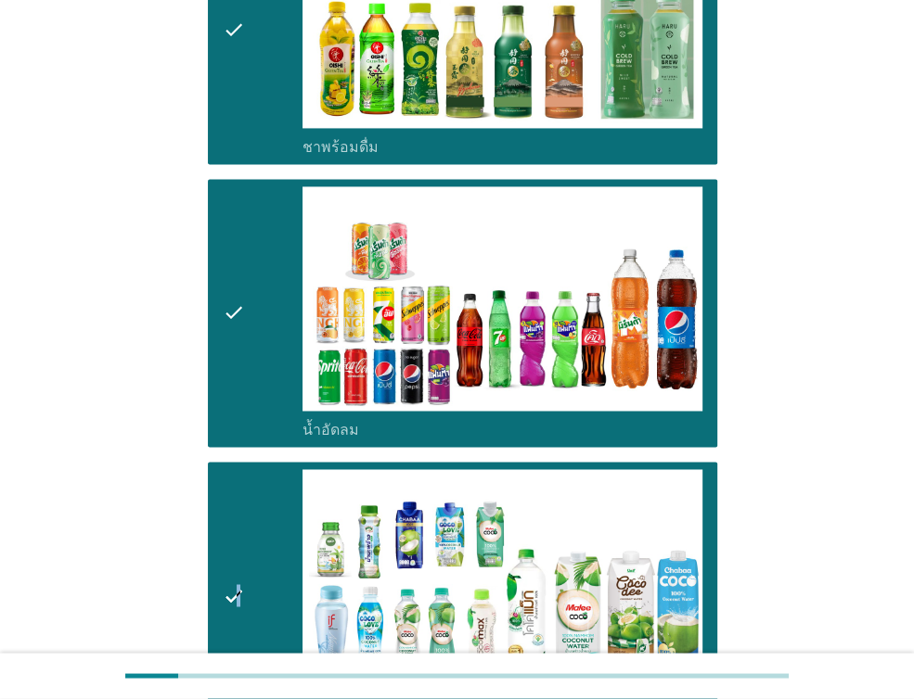
drag, startPoint x: 238, startPoint y: 563, endPoint x: 281, endPoint y: 511, distance: 67.2
click at [237, 517] on icon "check" at bounding box center [234, 595] width 22 height 253
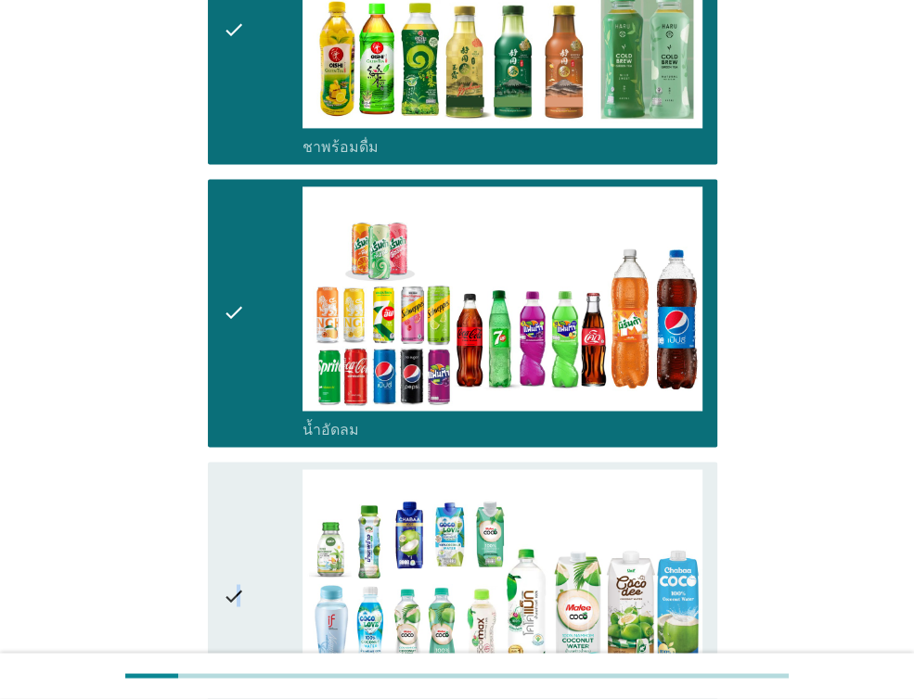
scroll to position [2041, 0]
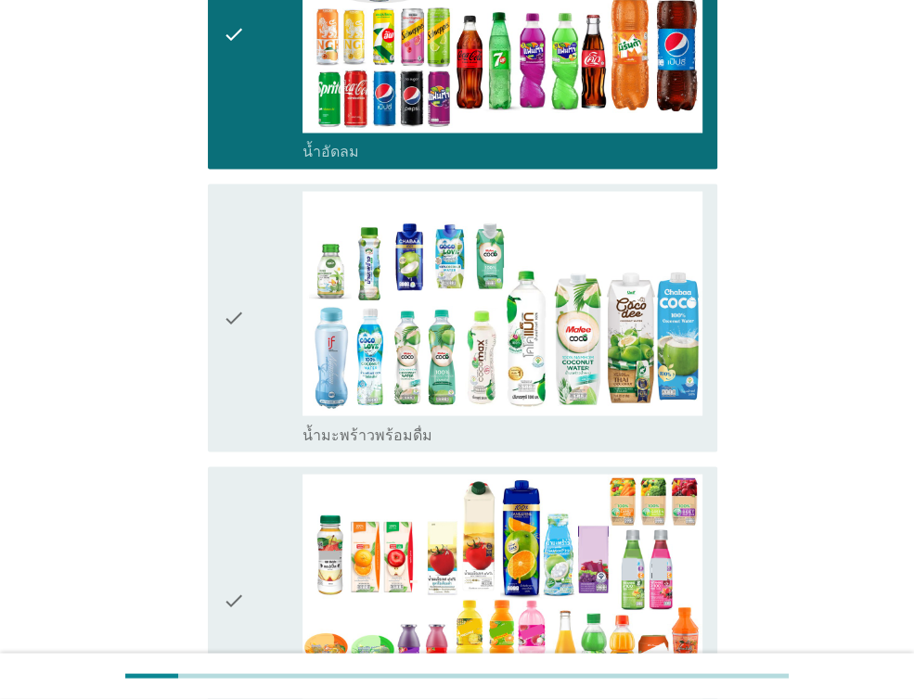
click at [238, 539] on icon "check" at bounding box center [234, 600] width 22 height 253
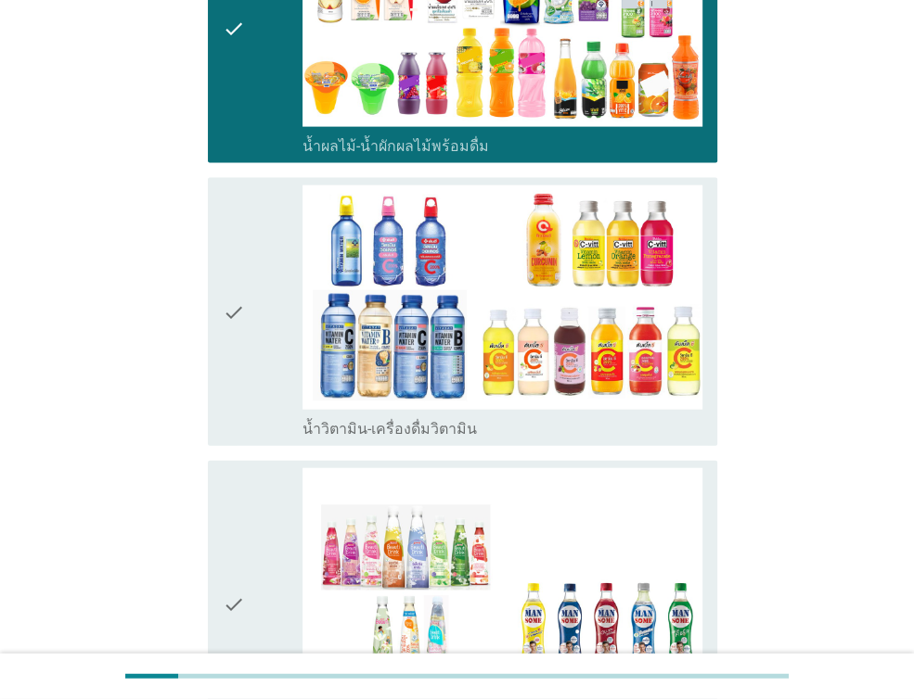
scroll to position [2597, 0]
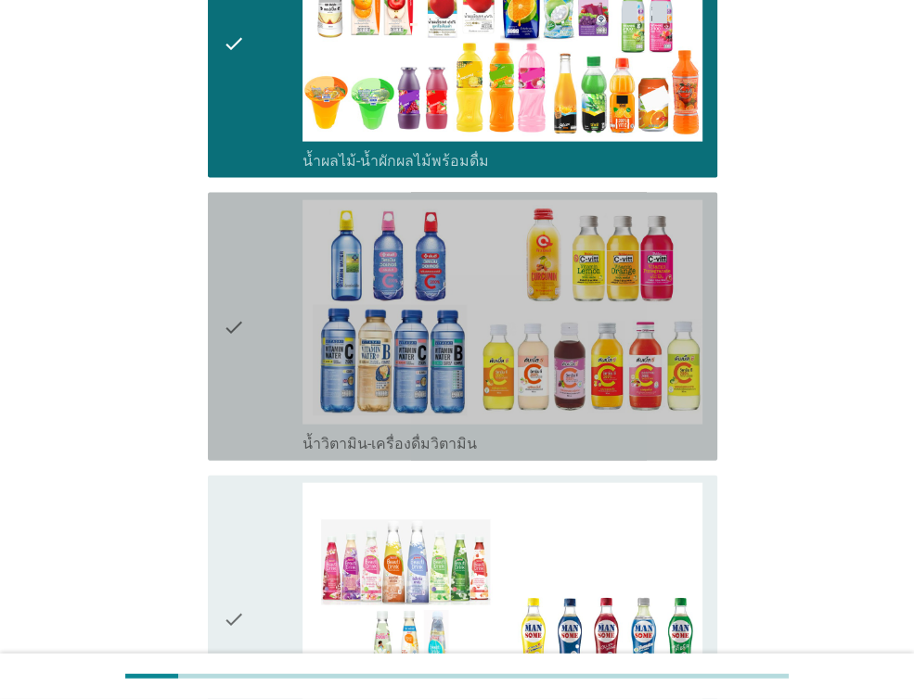
click at [287, 305] on div "check" at bounding box center [263, 326] width 80 height 253
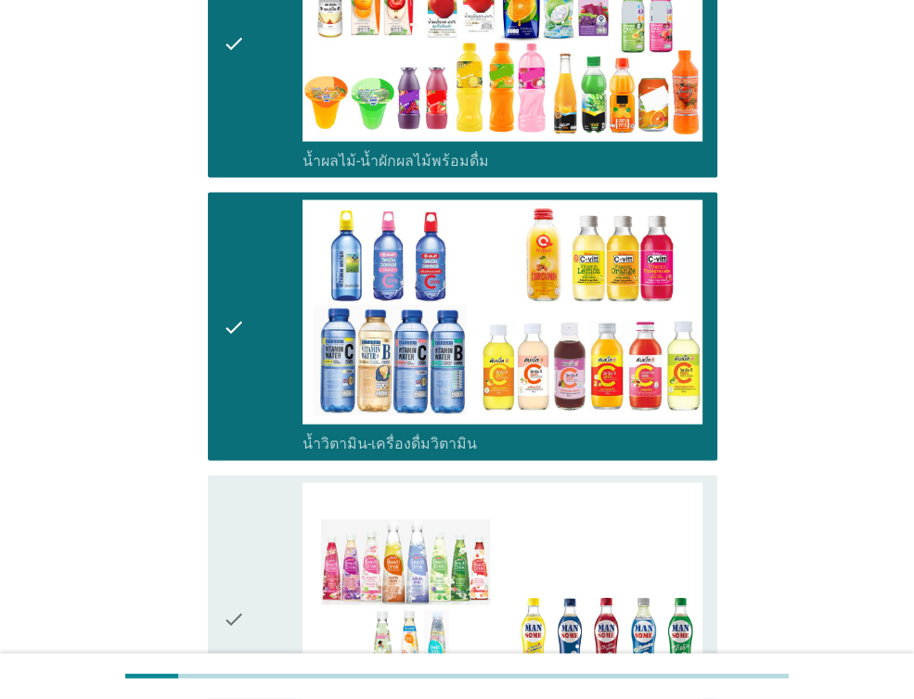
click at [275, 521] on div "check" at bounding box center [263, 619] width 80 height 272
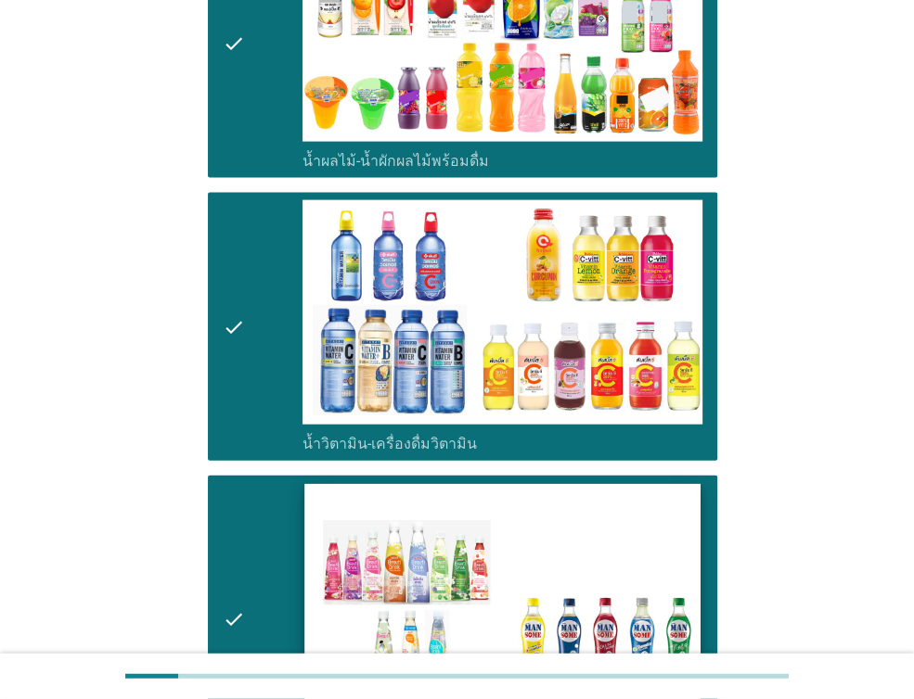
scroll to position [3061, 0]
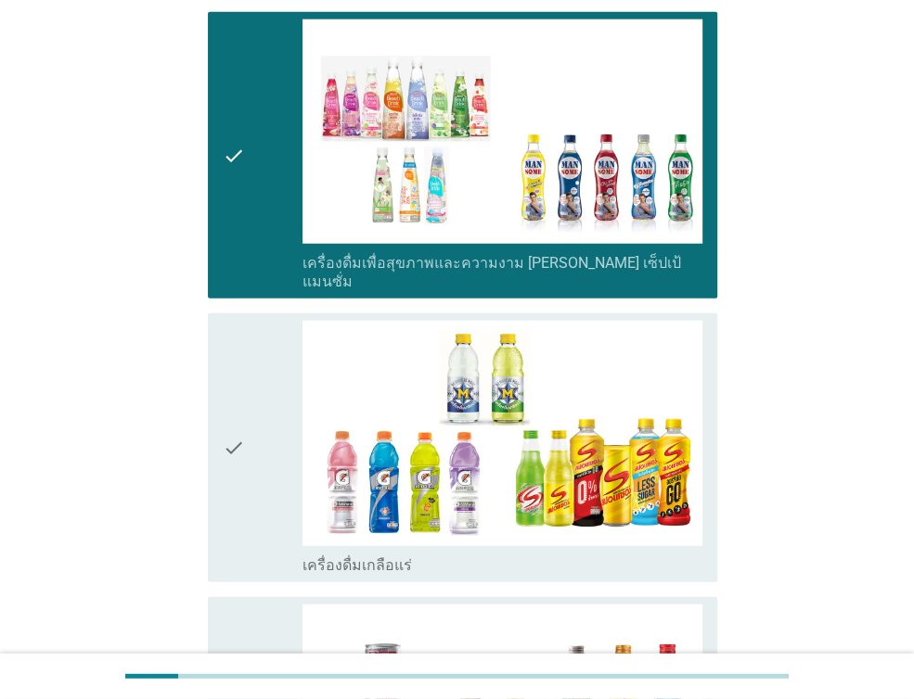
click at [279, 391] on div "check" at bounding box center [263, 447] width 80 height 253
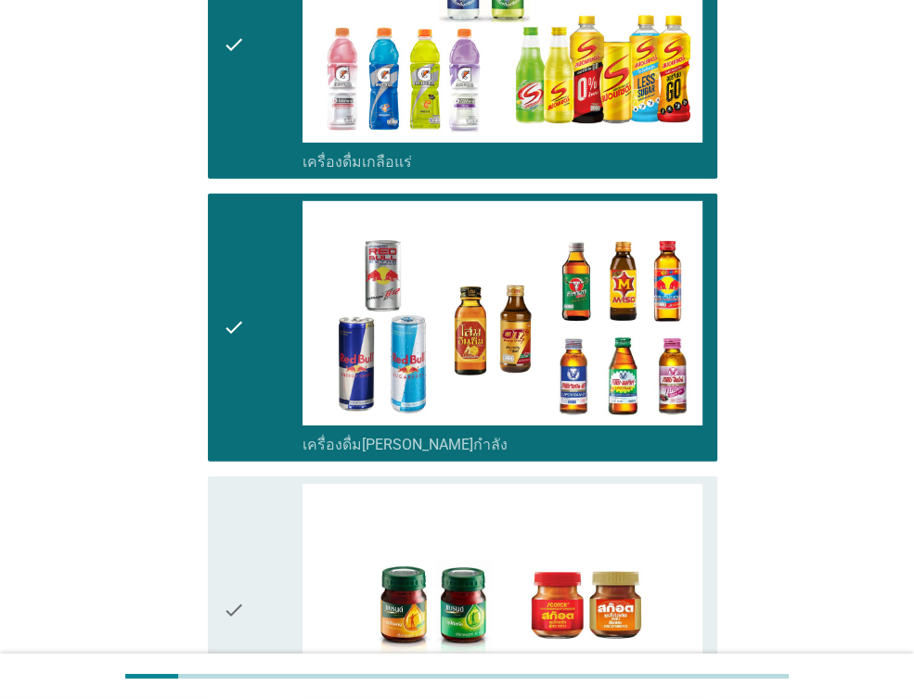
scroll to position [3699, 0]
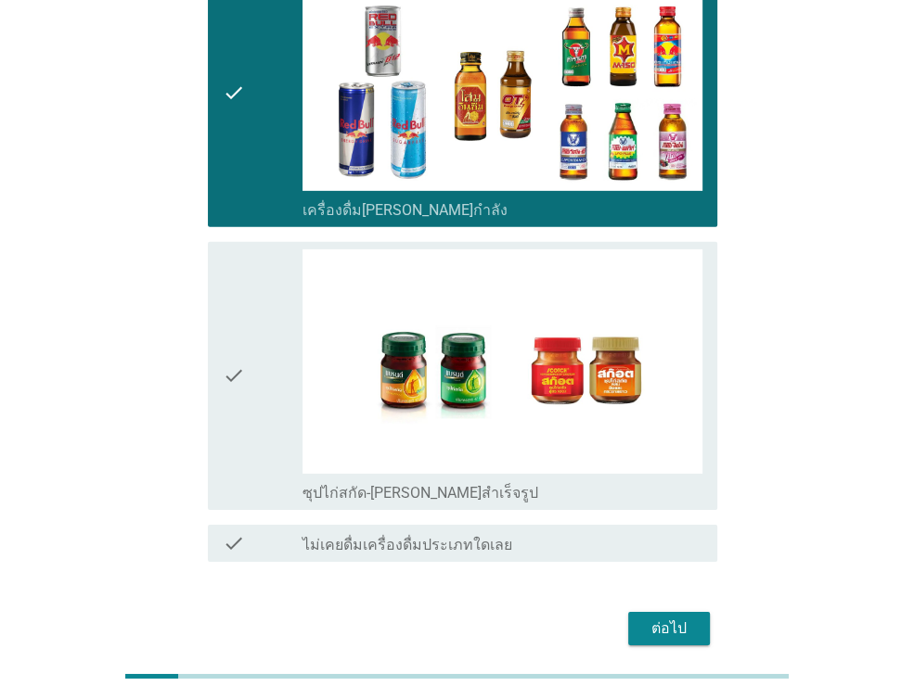
click at [294, 276] on div "check" at bounding box center [263, 376] width 80 height 253
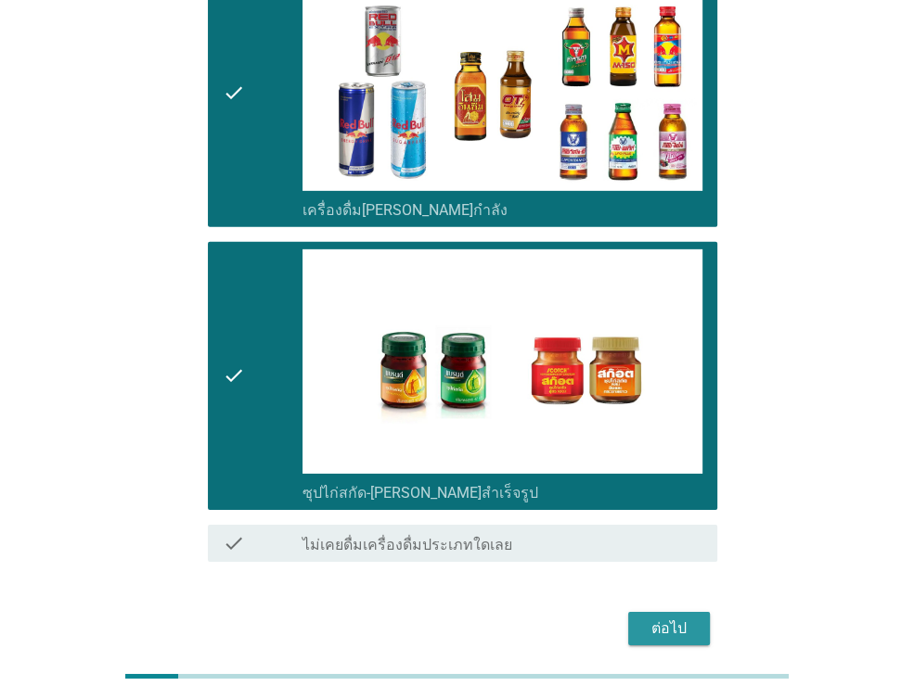
click at [693, 618] on div "ต่อไป" at bounding box center [669, 629] width 52 height 22
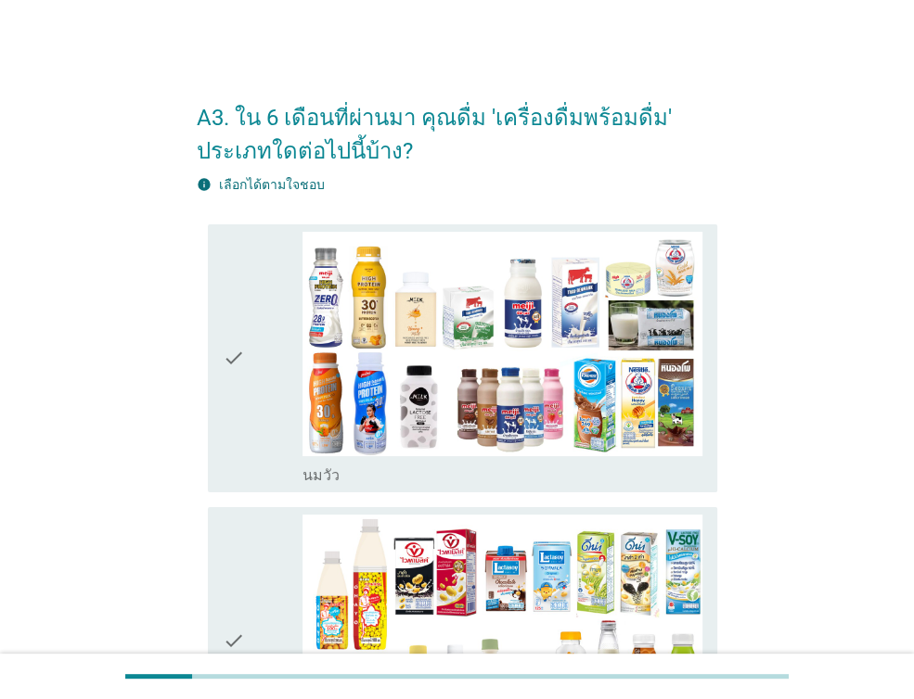
click at [230, 361] on icon "check" at bounding box center [234, 358] width 22 height 253
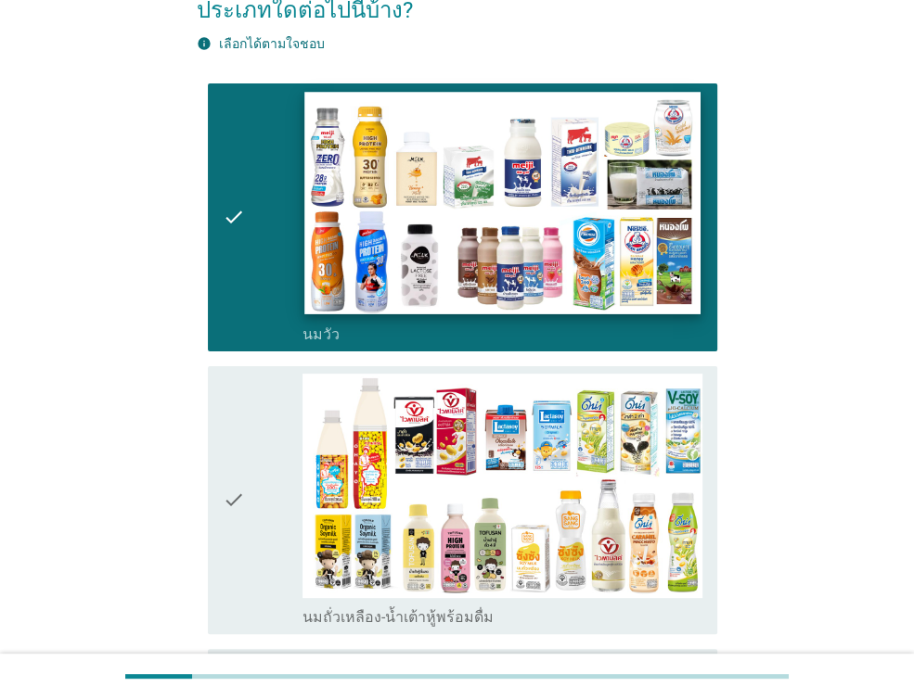
scroll to position [278, 0]
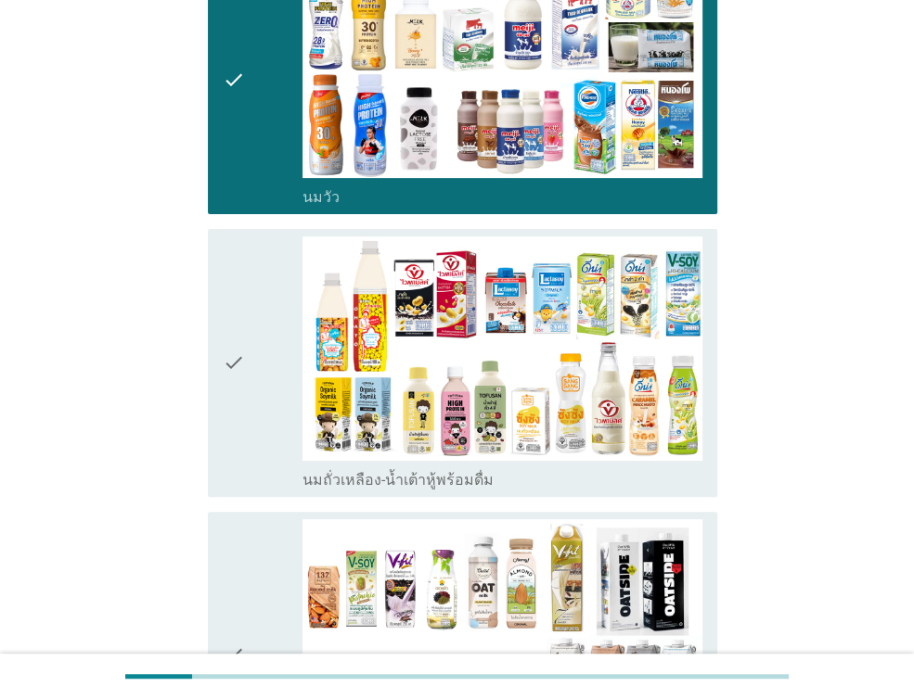
click at [238, 394] on icon "check" at bounding box center [234, 363] width 22 height 253
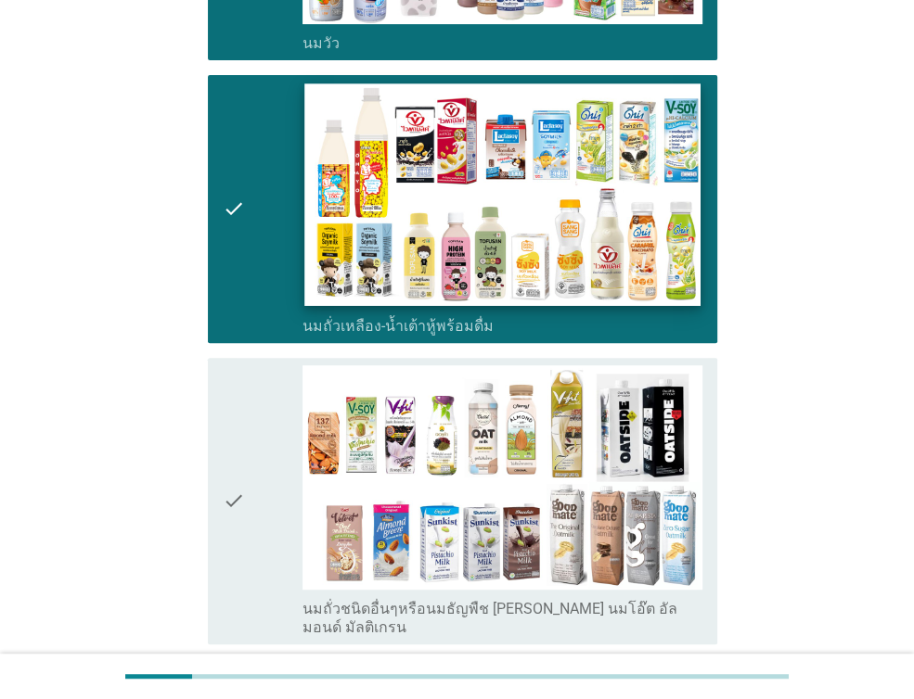
scroll to position [742, 0]
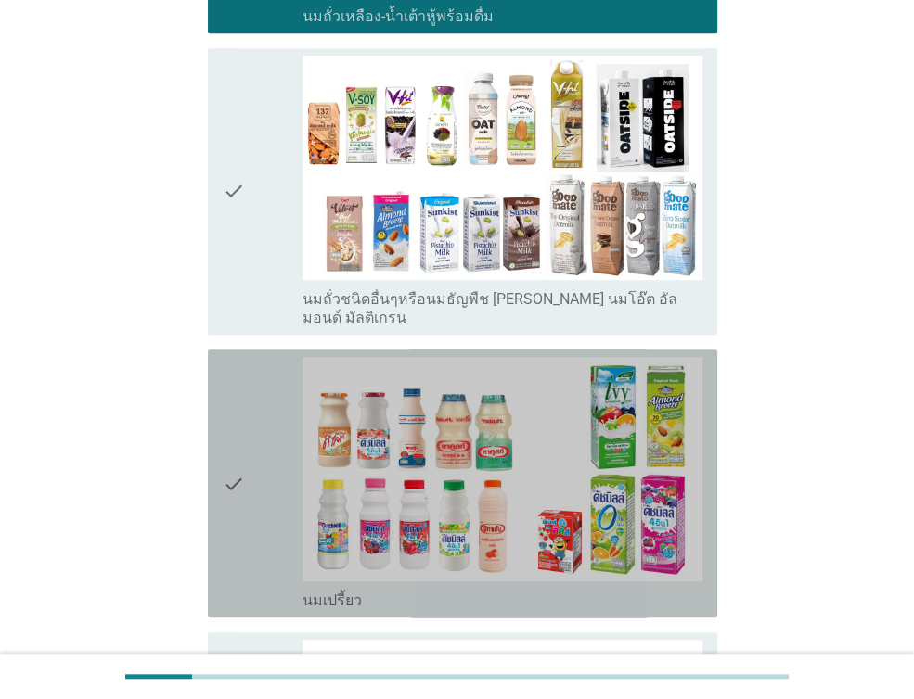
click at [237, 442] on icon "check" at bounding box center [234, 483] width 22 height 253
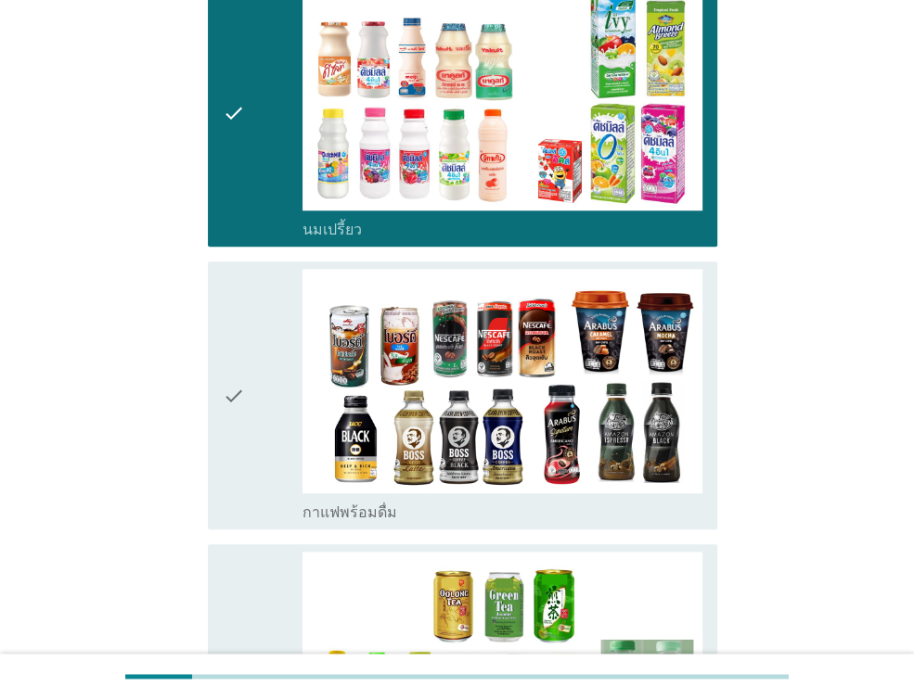
scroll to position [1391, 0]
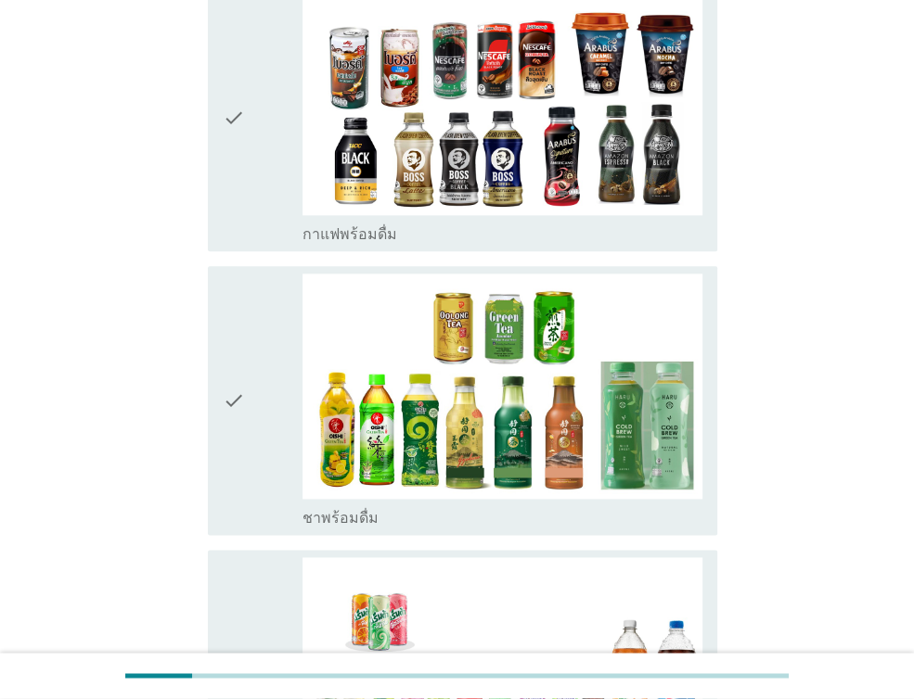
click at [222, 398] on div "check check_box_outline_blank ชาพร้อมดื่ม" at bounding box center [462, 400] width 509 height 268
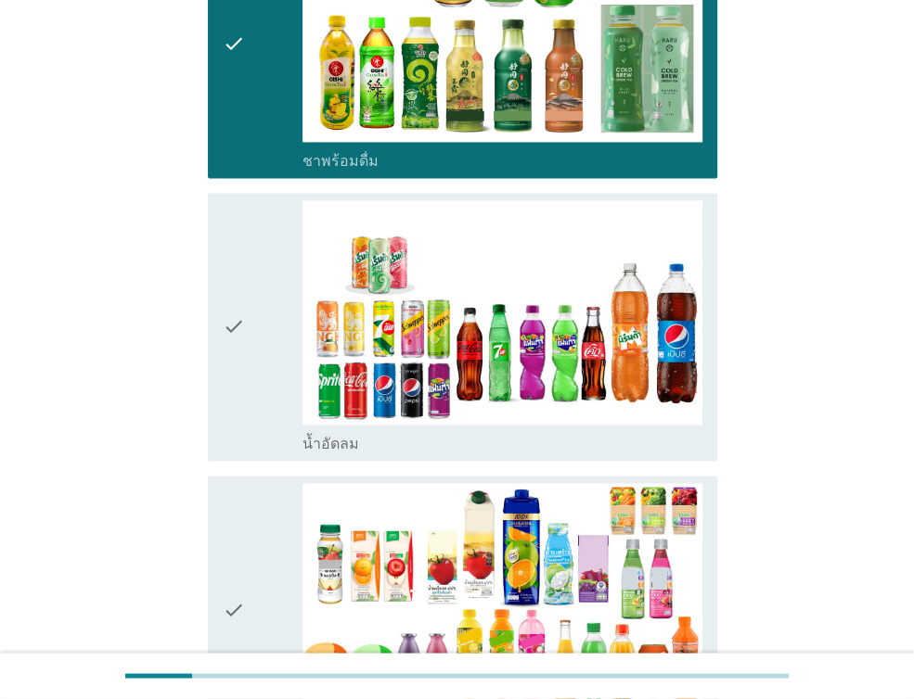
scroll to position [1670, 0]
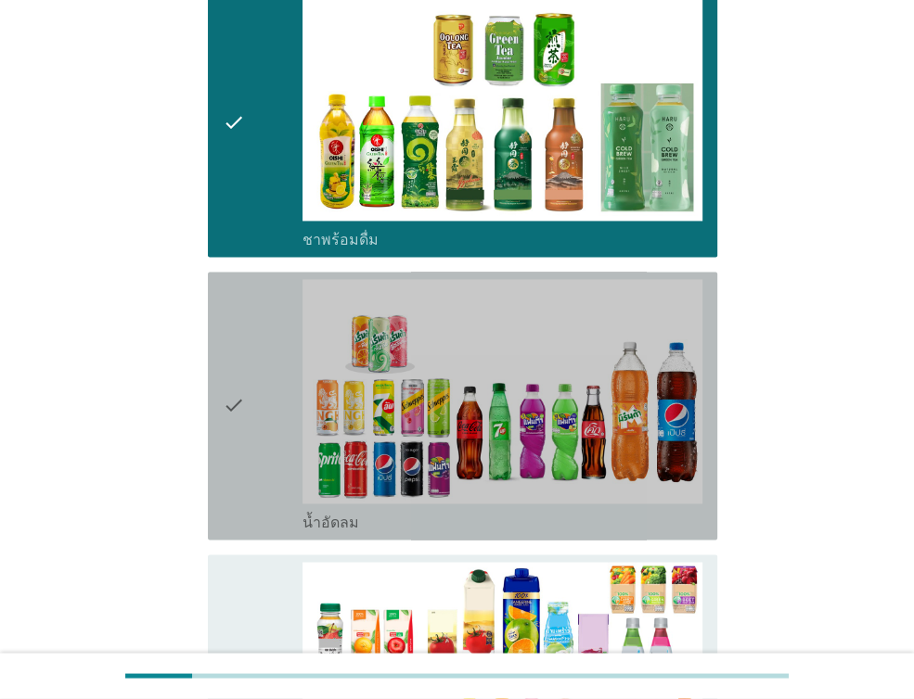
click at [252, 372] on div "check" at bounding box center [263, 405] width 80 height 253
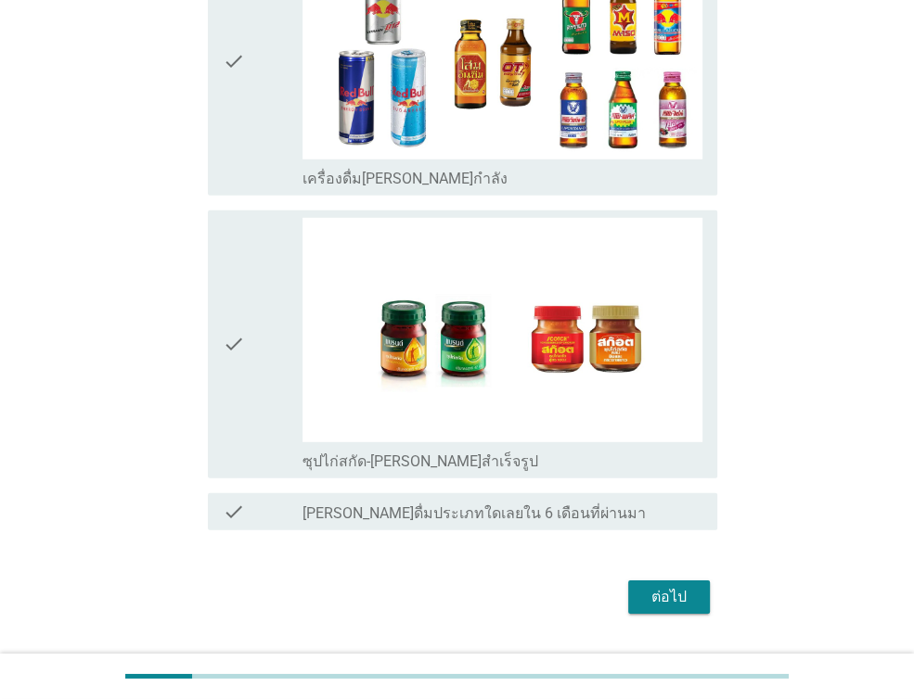
scroll to position [3450, 0]
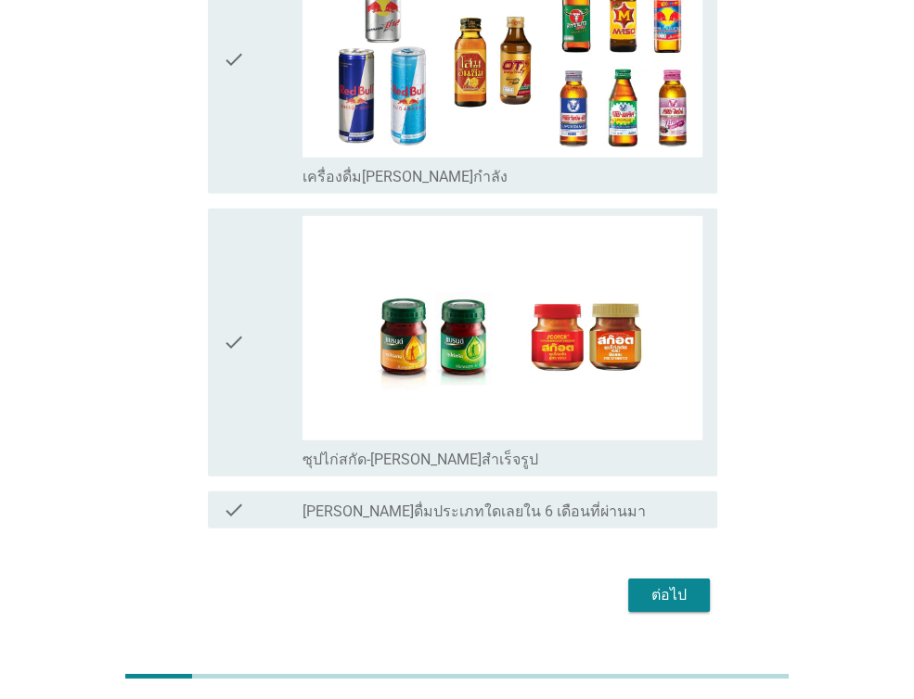
click at [680, 584] on div "ต่อไป" at bounding box center [669, 595] width 52 height 22
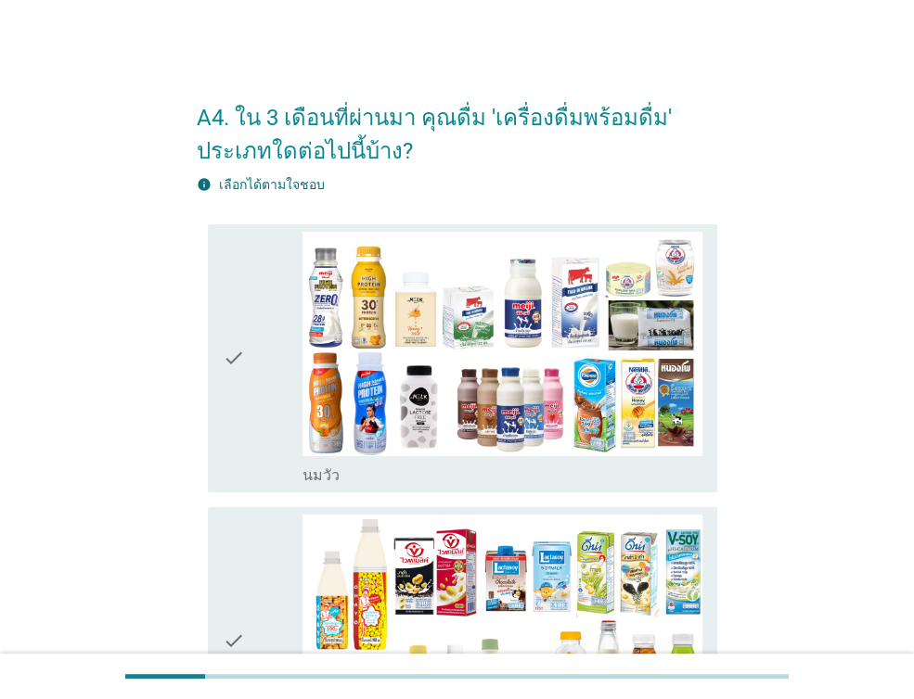
click at [241, 378] on icon "check" at bounding box center [234, 358] width 22 height 253
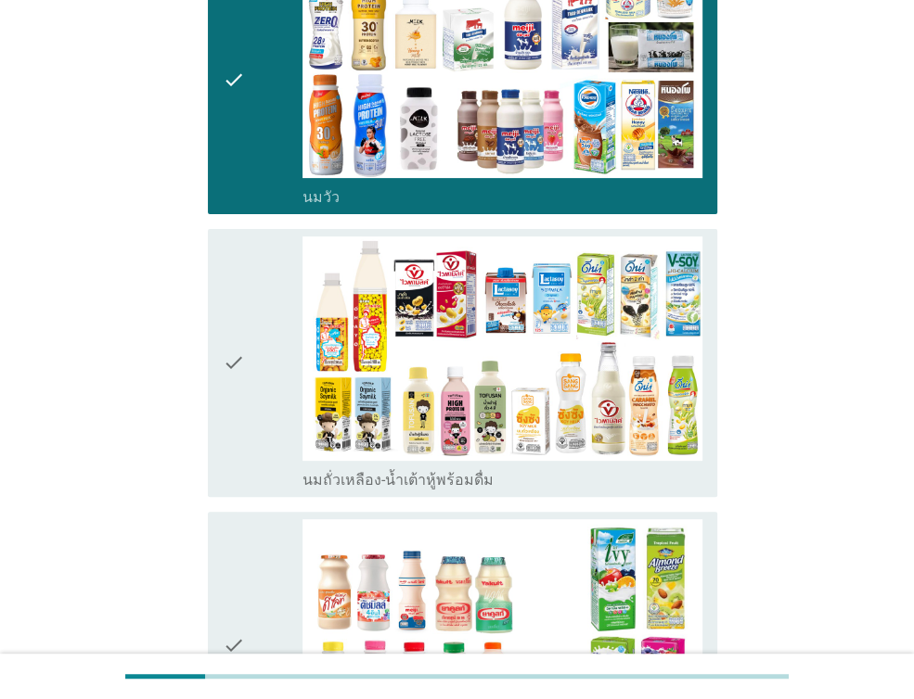
click at [260, 435] on div "check" at bounding box center [263, 363] width 80 height 253
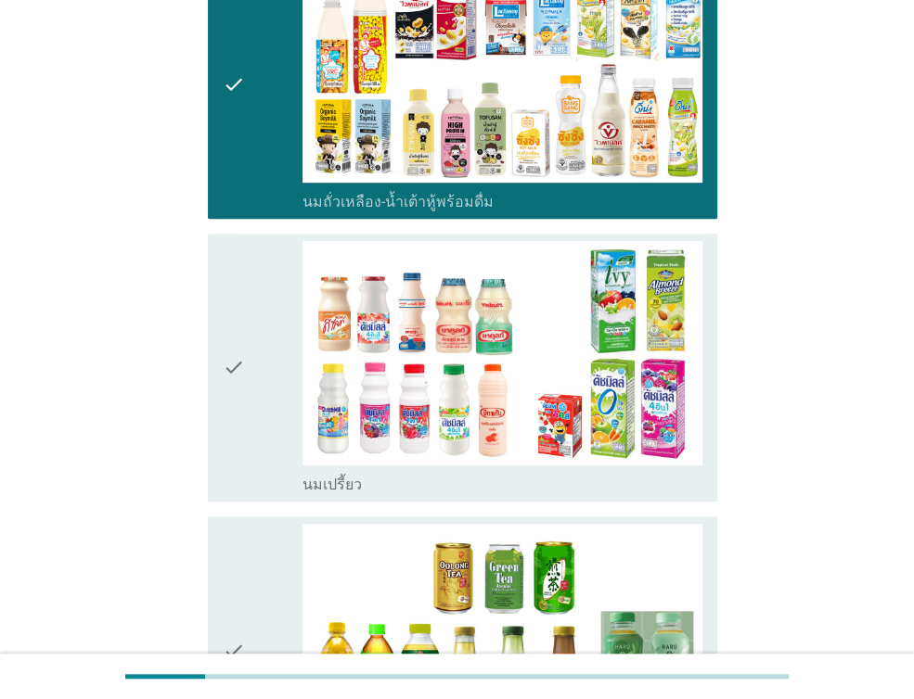
click at [250, 394] on div "check" at bounding box center [263, 367] width 80 height 253
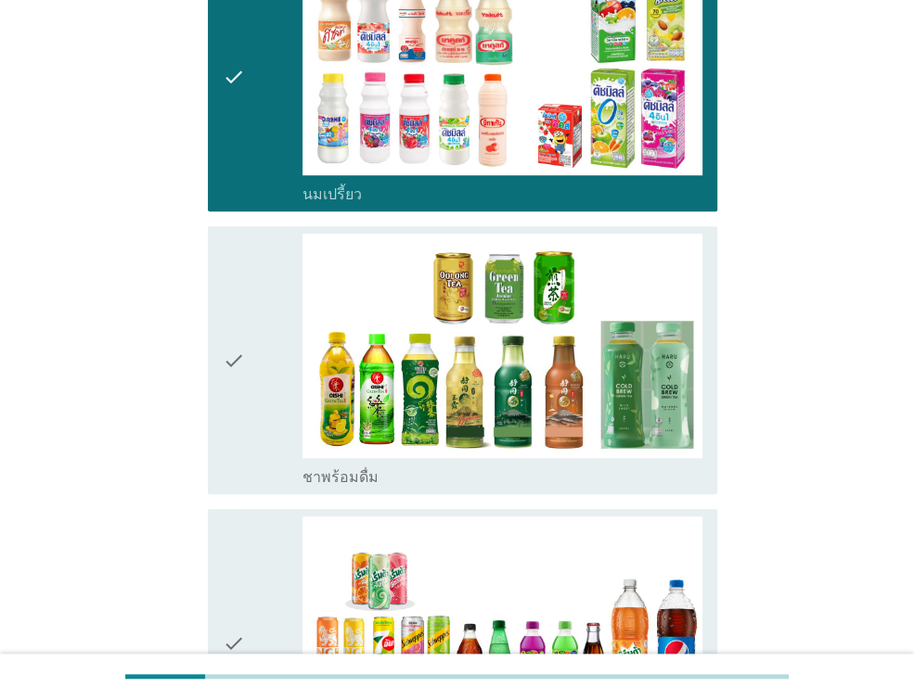
scroll to position [928, 0]
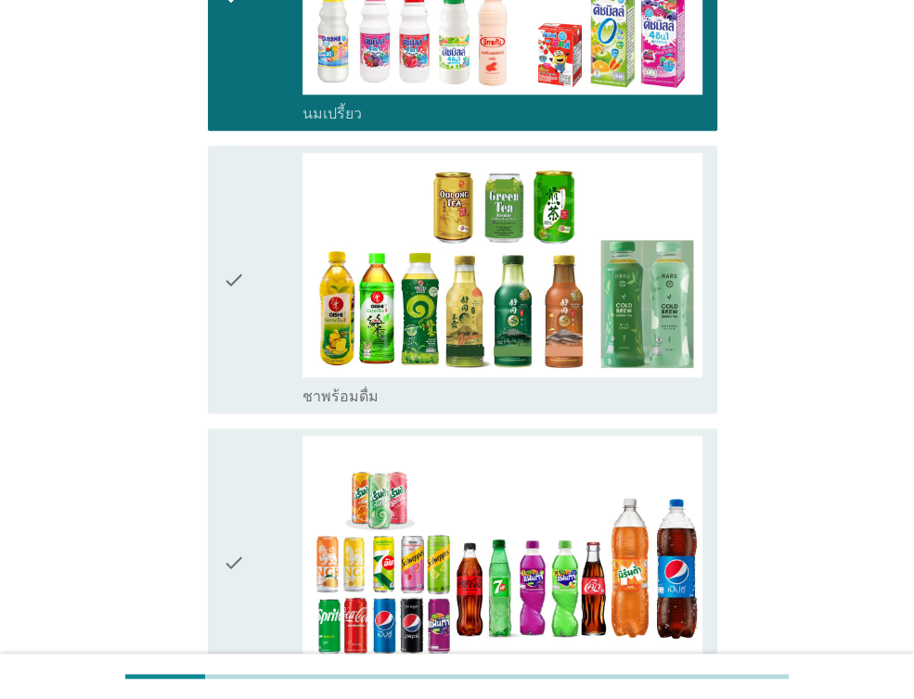
click at [271, 294] on div "check" at bounding box center [263, 279] width 80 height 253
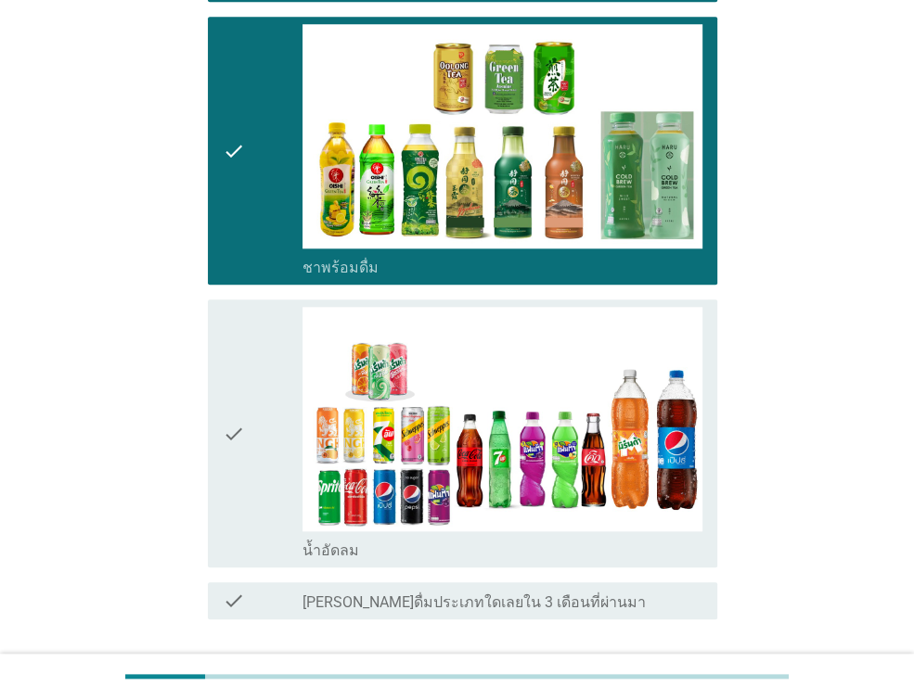
scroll to position [1190, 0]
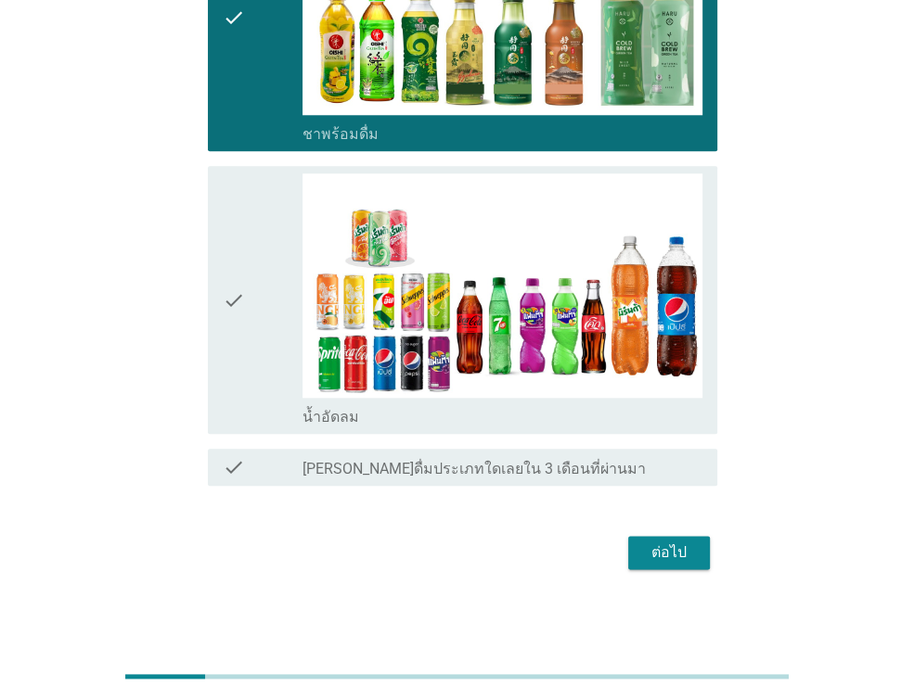
click at [270, 291] on div "check" at bounding box center [263, 299] width 80 height 253
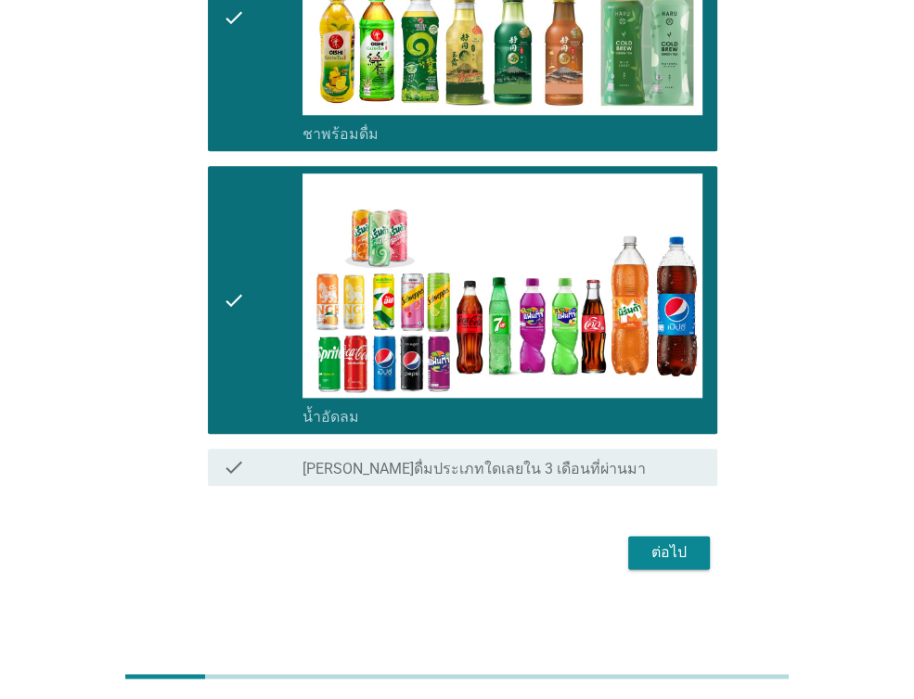
click at [712, 543] on div "ต่อไป" at bounding box center [457, 553] width 520 height 45
click at [690, 550] on div "ต่อไป" at bounding box center [669, 553] width 52 height 22
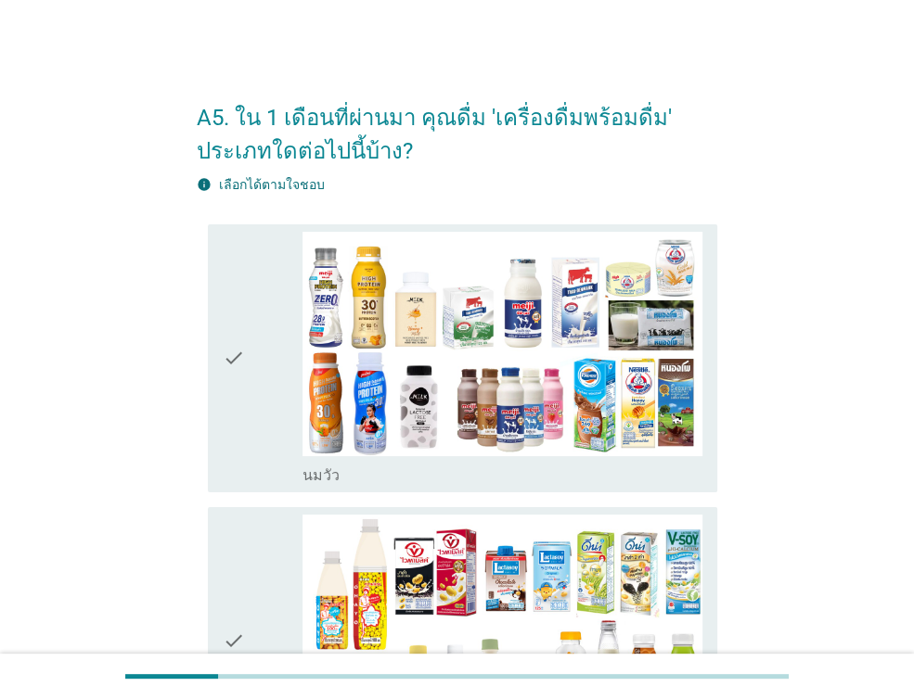
click at [230, 383] on icon "check" at bounding box center [234, 358] width 22 height 253
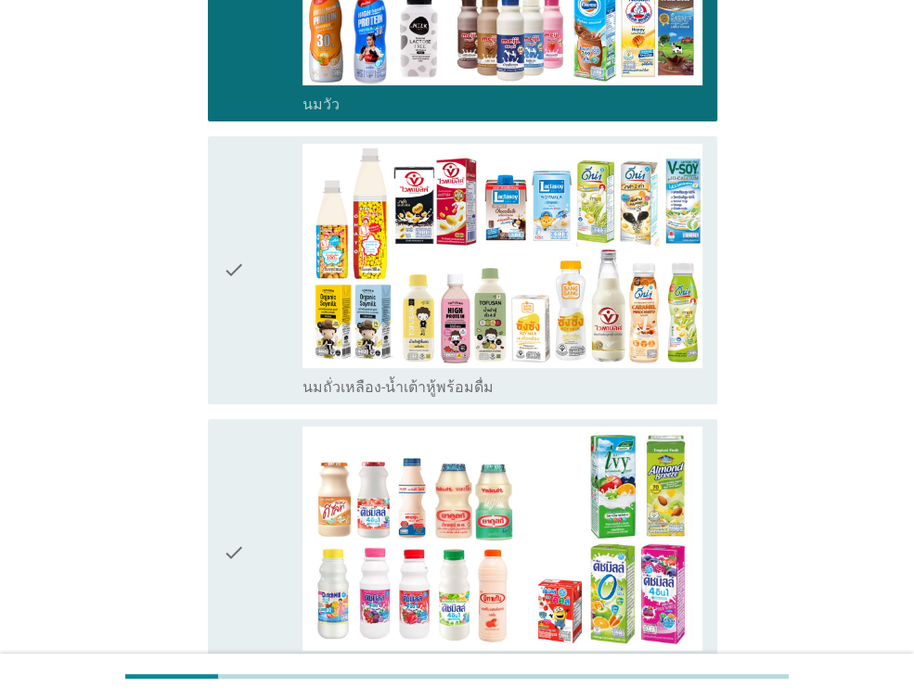
click at [252, 284] on div "check" at bounding box center [263, 270] width 80 height 253
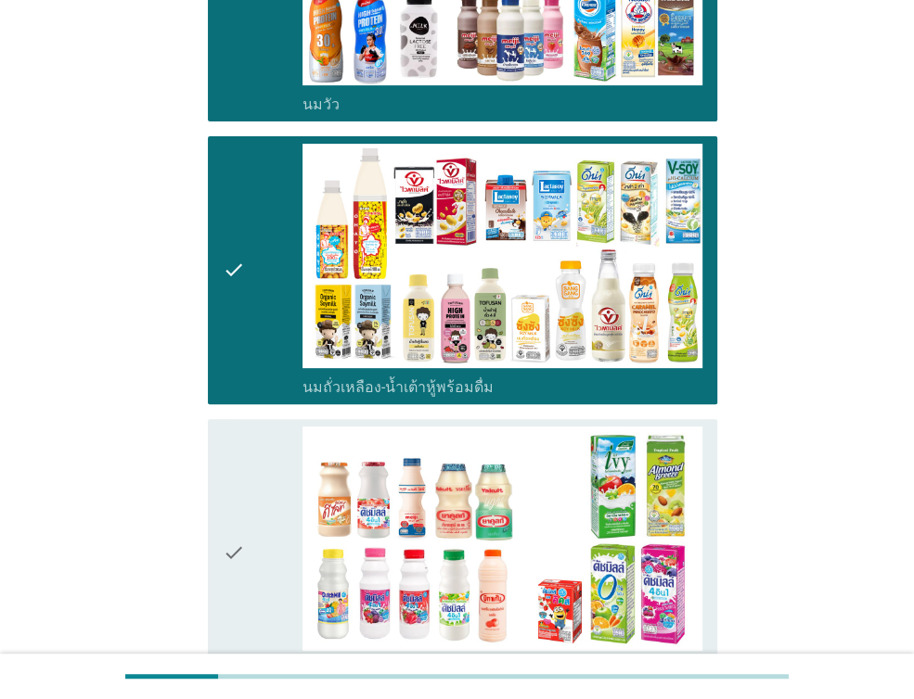
scroll to position [557, 0]
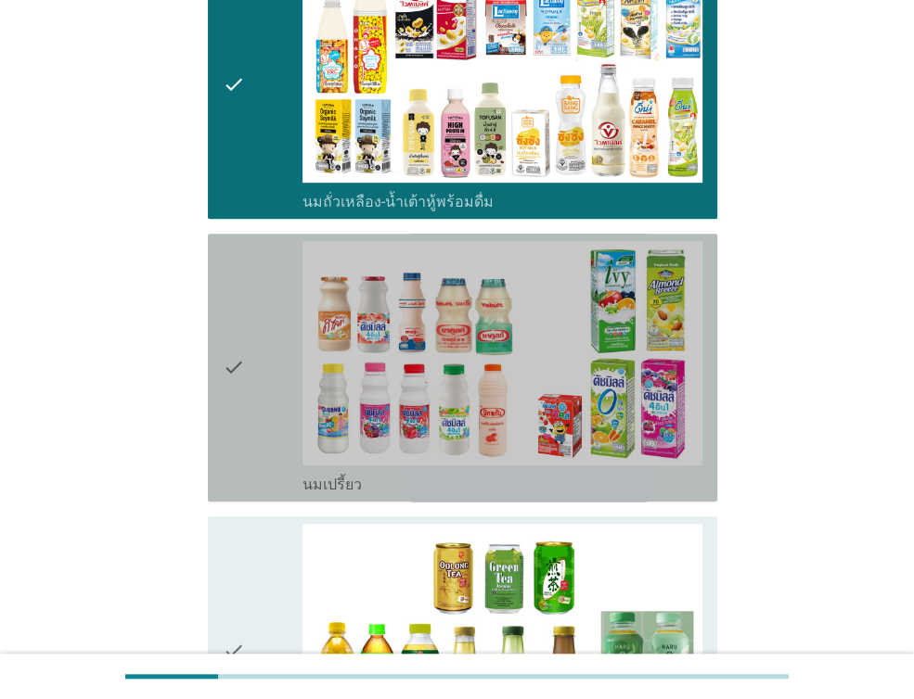
click at [265, 368] on div "check" at bounding box center [263, 367] width 80 height 253
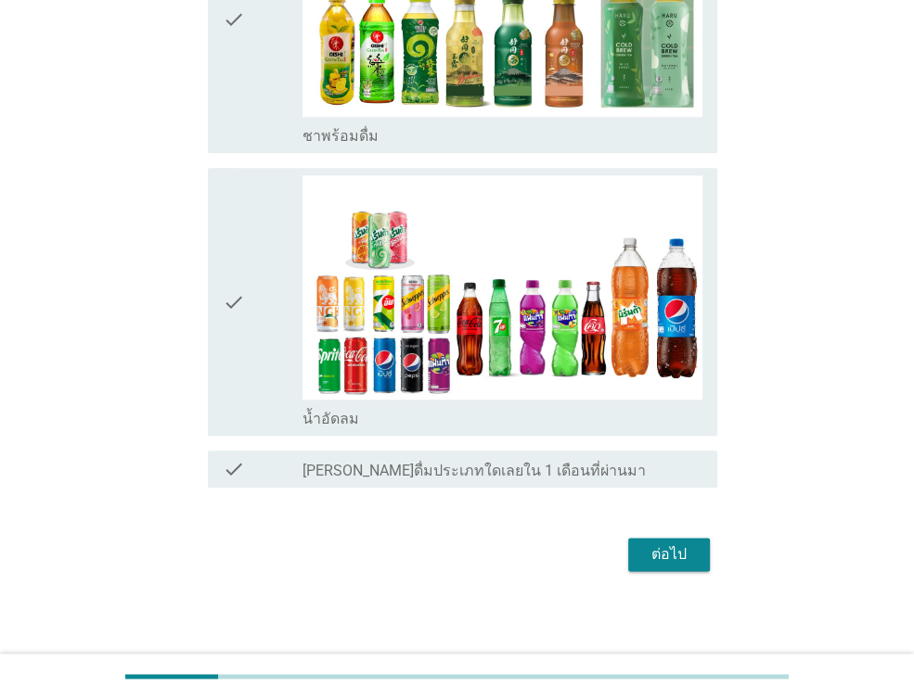
scroll to position [1190, 0]
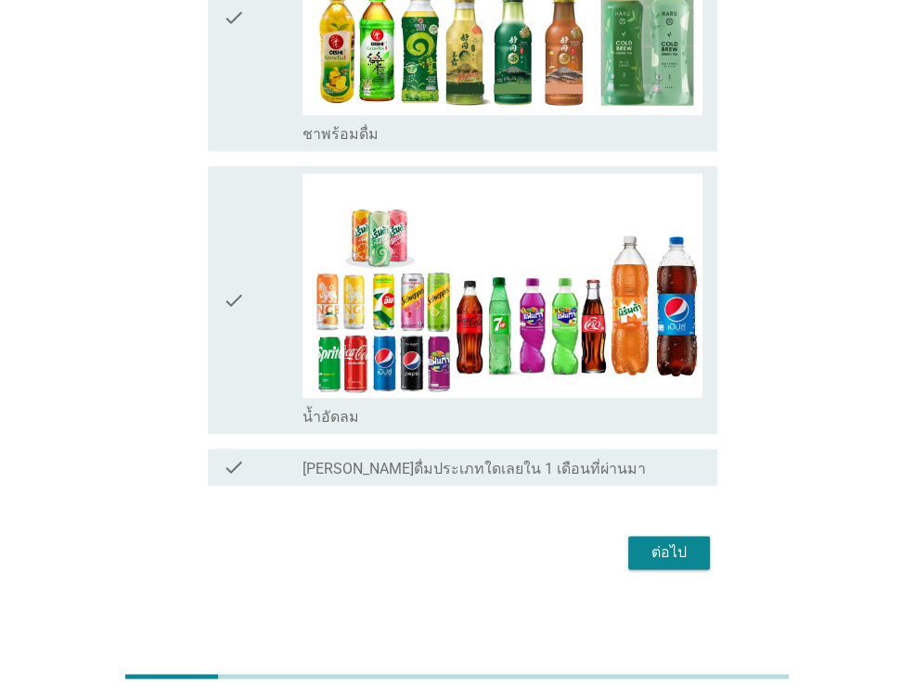
click at [252, 329] on div "check" at bounding box center [263, 299] width 80 height 253
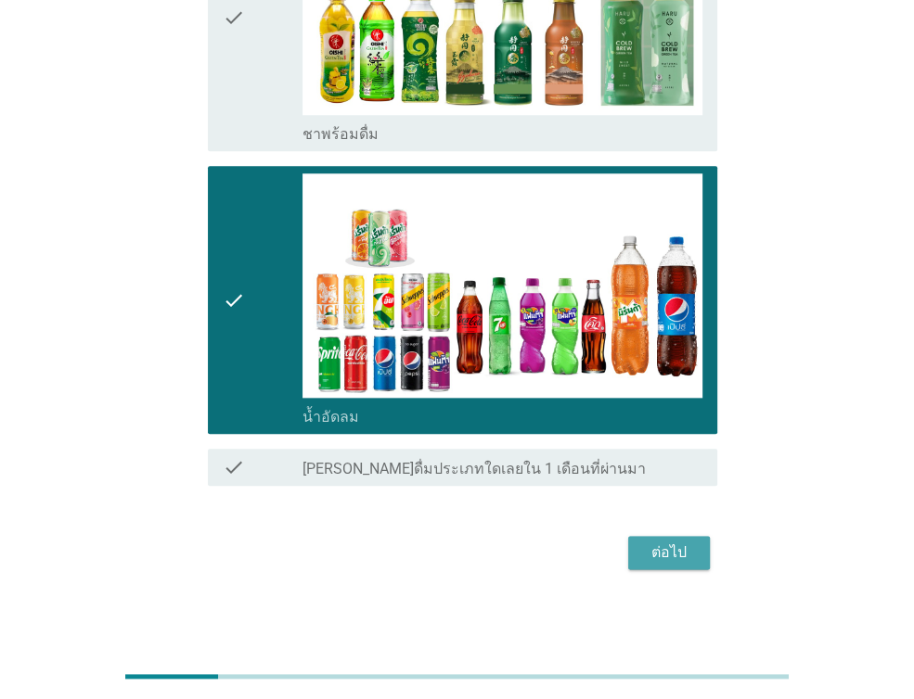
click at [673, 545] on div "ต่อไป" at bounding box center [669, 553] width 52 height 22
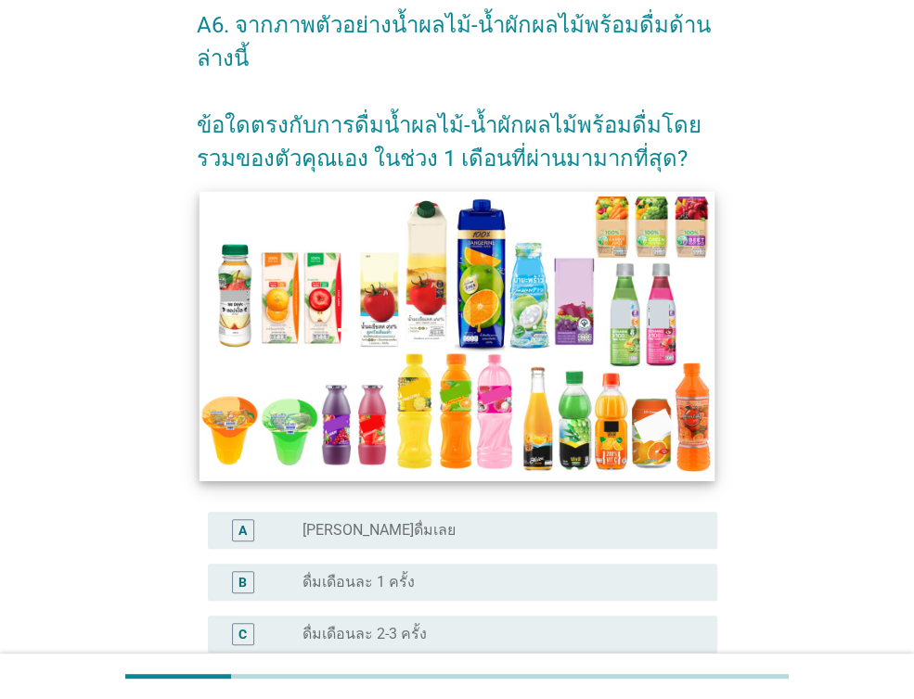
scroll to position [371, 0]
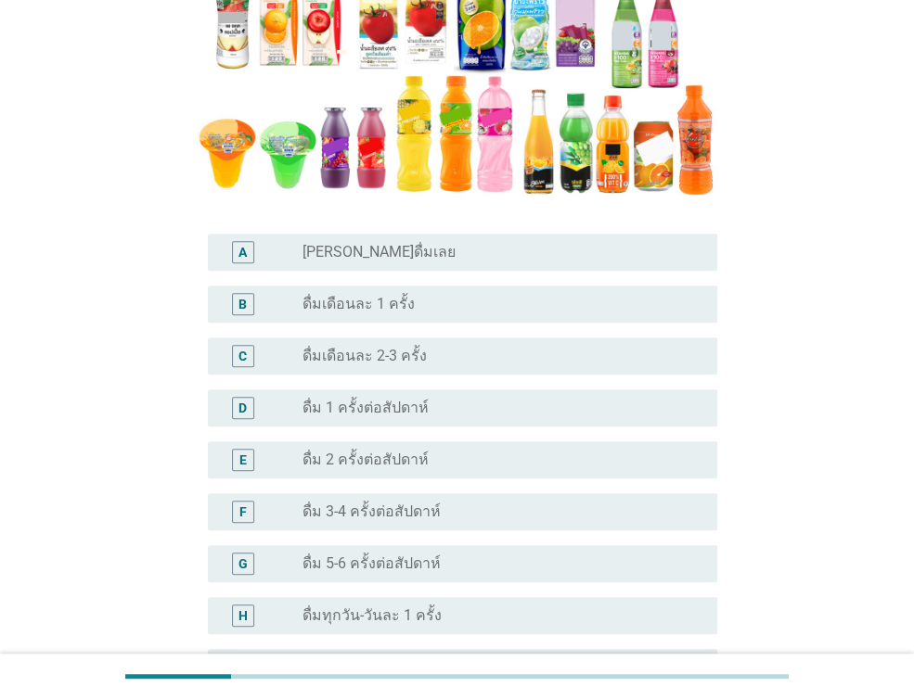
click at [497, 301] on div "radio_button_unchecked ดื่มเดือนละ 1 ครั้ง" at bounding box center [494, 304] width 385 height 19
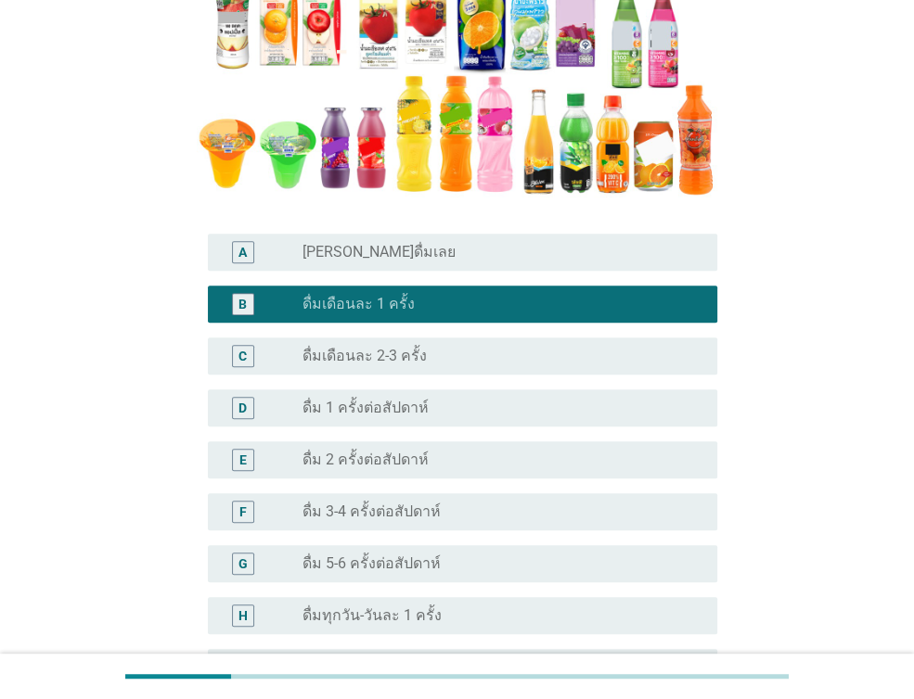
scroll to position [596, 0]
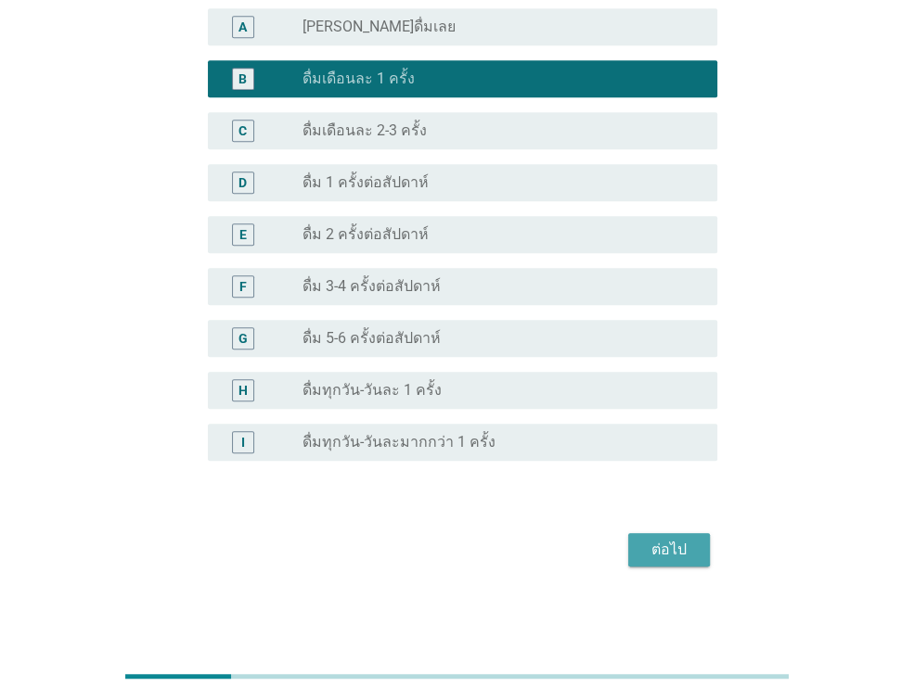
click at [676, 541] on div "ต่อไป" at bounding box center [669, 550] width 52 height 22
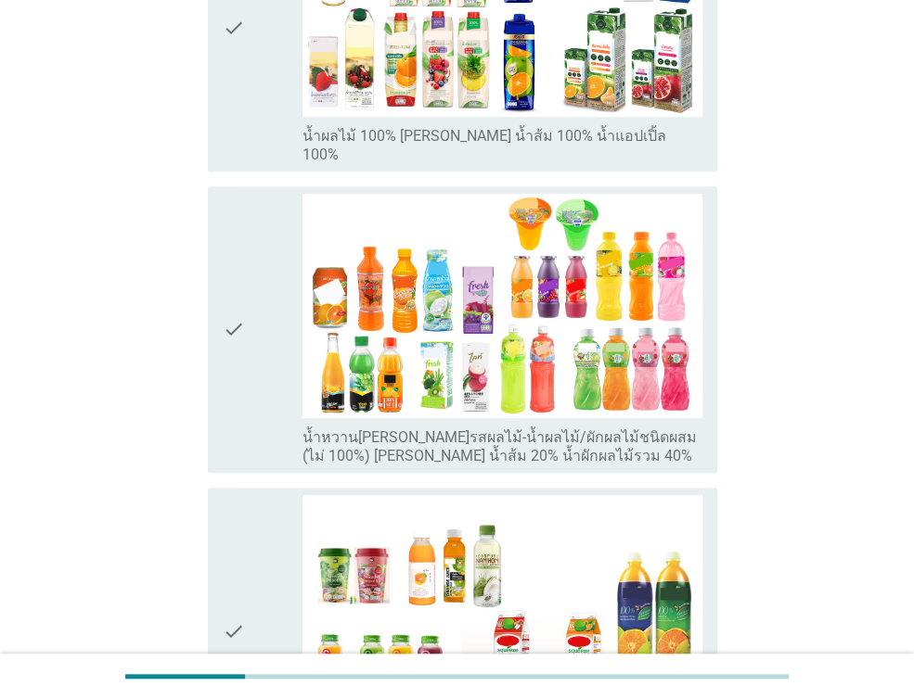
scroll to position [1020, 0]
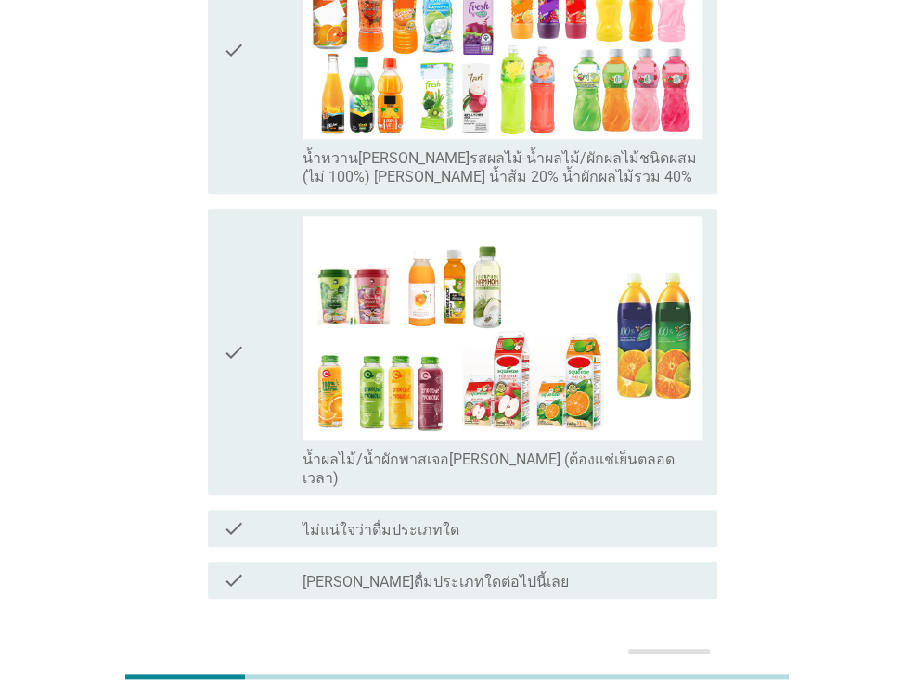
click at [333, 573] on label "[PERSON_NAME]ดื่มประเภทใดต่อไปนี้เลย" at bounding box center [435, 582] width 266 height 19
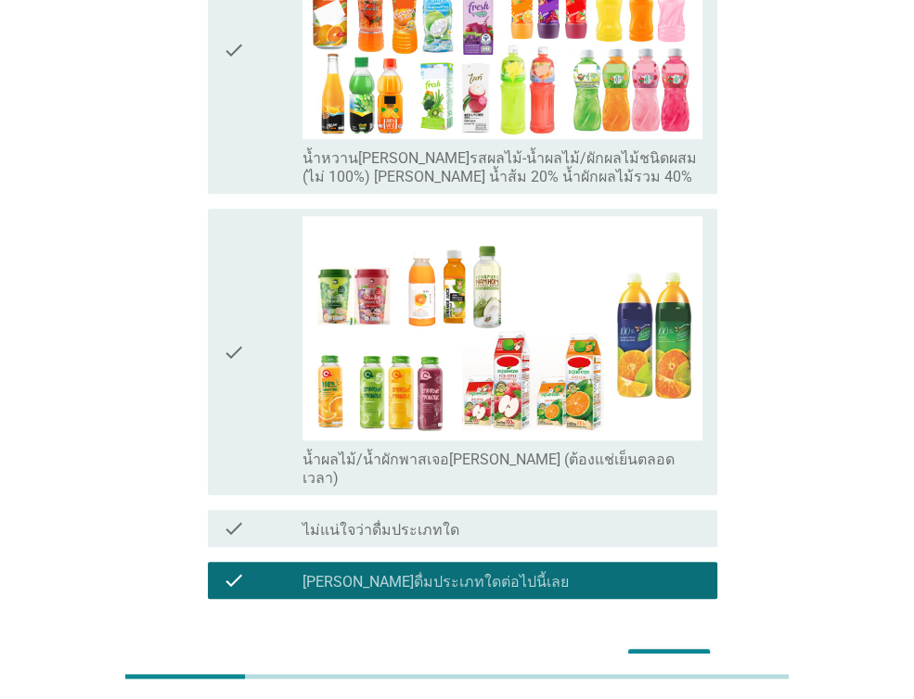
click at [672, 655] on div "ต่อไป" at bounding box center [669, 666] width 52 height 22
